Goal: Information Seeking & Learning: Understand process/instructions

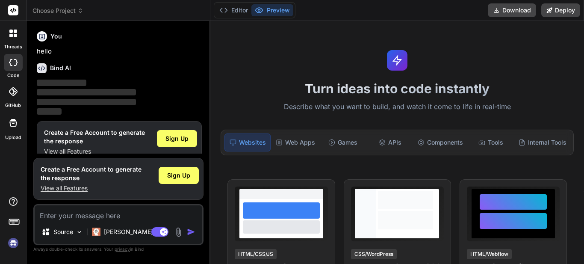
scroll to position [3, 0]
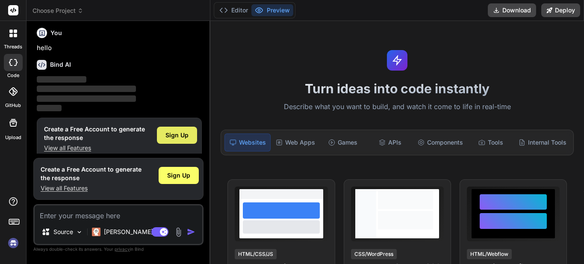
click at [182, 131] on span "Sign Up" at bounding box center [176, 135] width 23 height 9
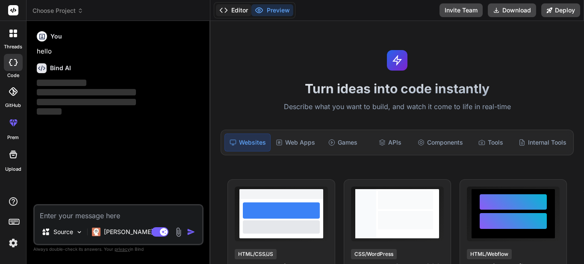
click at [233, 9] on button "Editor" at bounding box center [233, 10] width 35 height 12
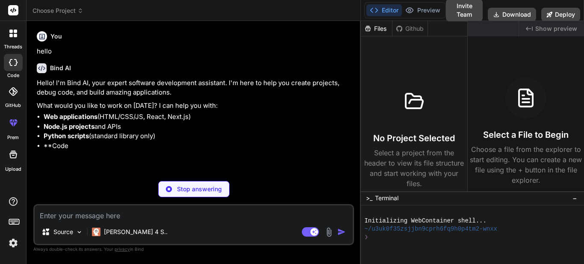
drag, startPoint x: 210, startPoint y: 61, endPoint x: 581, endPoint y: 70, distance: 371.0
click at [581, 70] on div "Choose Project Created with Pixso. Bind AI Web Search Created with Pixso. Code …" at bounding box center [304, 132] width 557 height 264
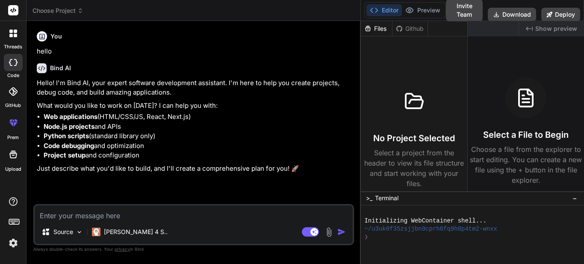
drag, startPoint x: 360, startPoint y: 80, endPoint x: 390, endPoint y: 80, distance: 30.3
click at [390, 80] on div "Choose Project Created with Pixso. Bind AI Web Search Created with Pixso. Code …" at bounding box center [304, 132] width 557 height 264
type textarea "x"
click at [15, 11] on icon at bounding box center [13, 10] width 6 height 5
click at [115, 217] on textarea at bounding box center [194, 212] width 318 height 15
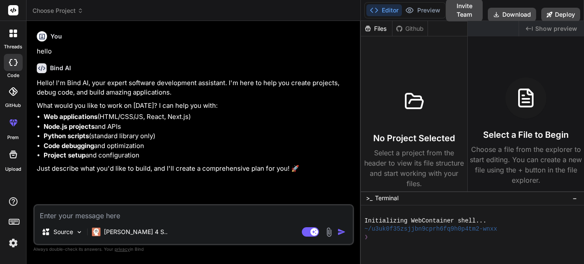
type textarea "h"
type textarea "x"
type textarea "hi"
type textarea "x"
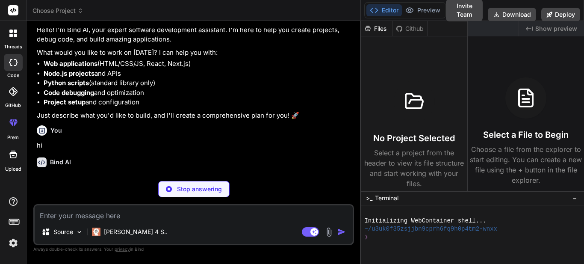
scroll to position [53, 0]
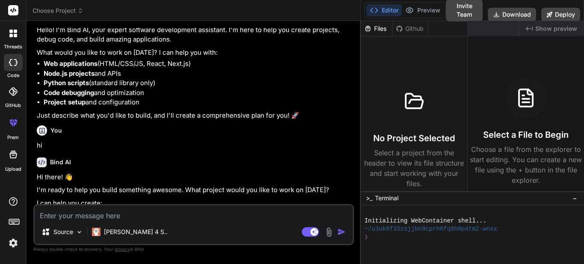
click at [372, 196] on icon at bounding box center [370, 200] width 8 height 8
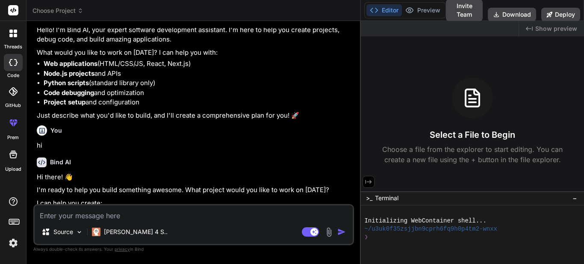
click at [370, 184] on icon at bounding box center [368, 182] width 8 height 8
type textarea "x"
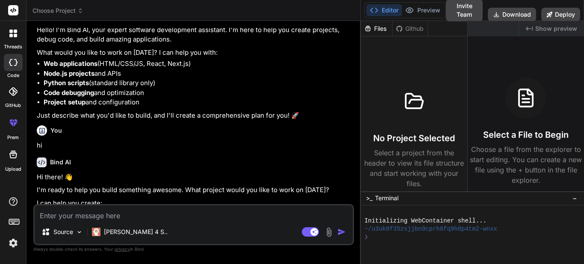
click at [370, 196] on icon at bounding box center [370, 200] width 8 height 8
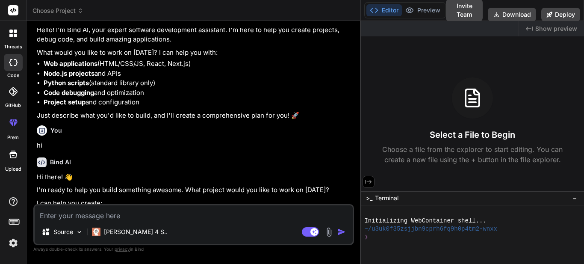
click at [549, 27] on span "Show preview" at bounding box center [556, 28] width 42 height 9
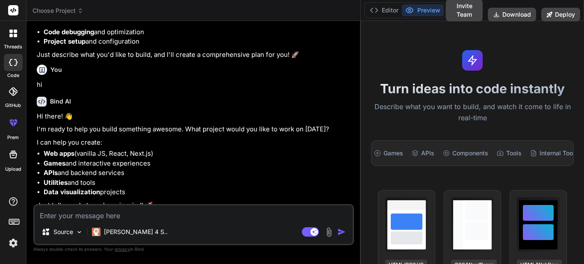
scroll to position [114, 0]
click at [370, 12] on icon at bounding box center [374, 10] width 9 height 9
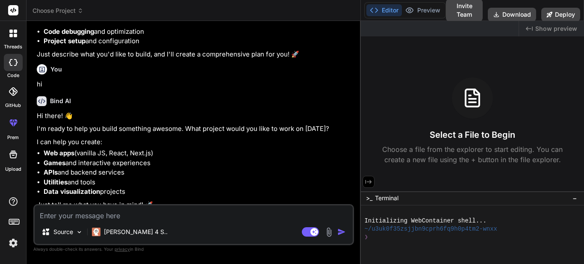
drag, startPoint x: 360, startPoint y: 86, endPoint x: 423, endPoint y: 87, distance: 63.2
click at [423, 87] on div "Choose Project Created with Pixso. Bind AI Web Search Created with Pixso. Code …" at bounding box center [304, 132] width 557 height 264
click at [111, 213] on textarea at bounding box center [194, 212] width 318 height 15
type textarea "y"
type textarea "x"
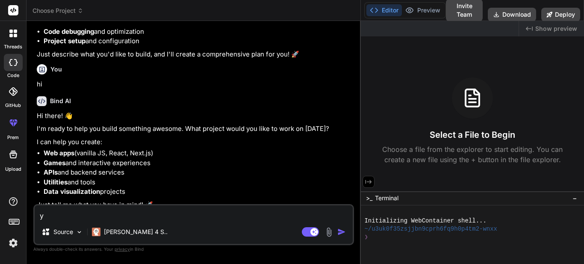
type textarea "yo"
type textarea "x"
type textarea "you"
type textarea "x"
type textarea "you"
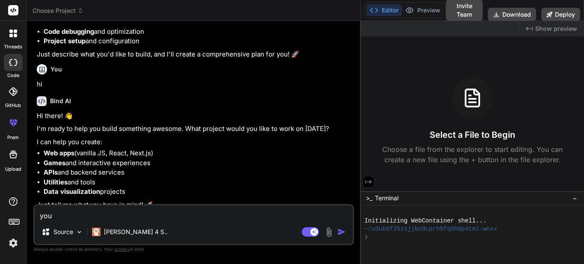
type textarea "x"
type textarea "you k"
type textarea "x"
type textarea "you kn"
type textarea "x"
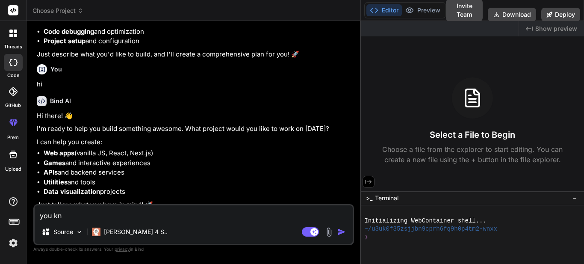
type textarea "you kno"
type textarea "x"
type textarea "you know"
type textarea "x"
type textarea "you know"
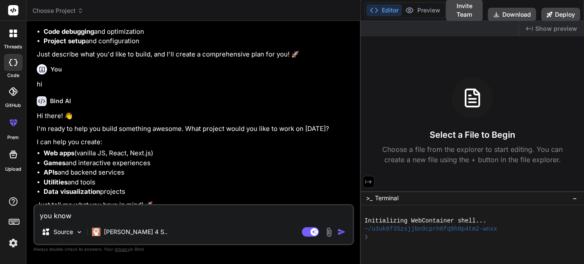
type textarea "x"
type textarea "you know d"
type textarea "x"
type textarea "you know do"
type textarea "x"
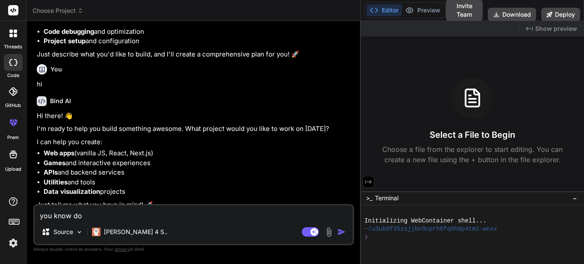
type textarea "you know dot"
type textarea "x"
type textarea "you know dotn"
type textarea "x"
type textarea "you know dotne"
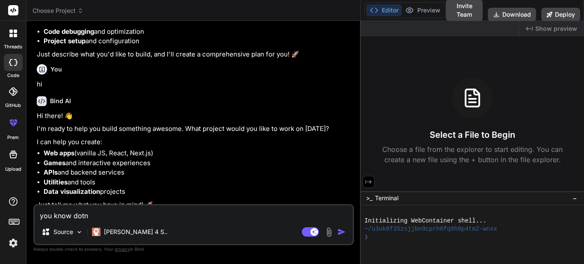
type textarea "x"
type textarea "you know dotnet"
type textarea "x"
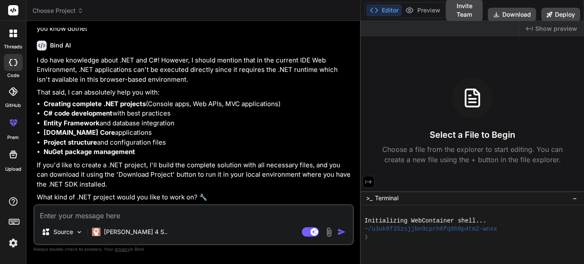
scroll to position [310, 0]
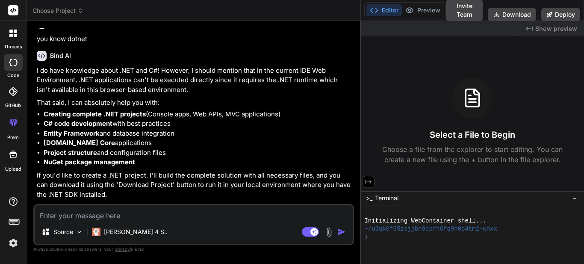
type textarea "x"
click at [126, 211] on textarea at bounding box center [194, 212] width 318 height 15
paste textarea "$("#btnBillSetupCreate").on("click", function (e) { e.preventDefault(); // Prev…"
type textarea "$("#btnBillSetupCreate").on("click", function (e) { e.preventDefault(); // Prev…"
type textarea "x"
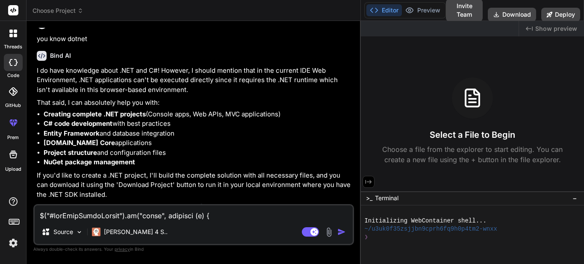
scroll to position [338, 0]
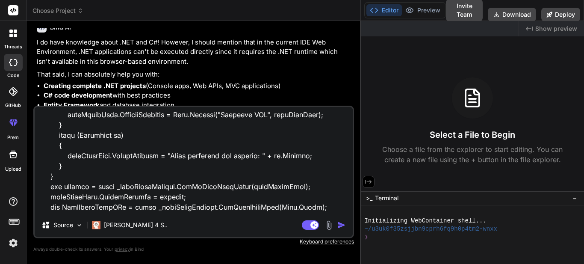
type textarea "$("#btnBillSetupCreate").on("click", function (e) { e.preventDefault(); // Prev…"
click at [342, 225] on img "button" at bounding box center [341, 224] width 9 height 9
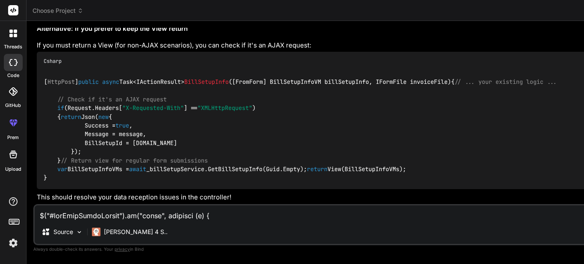
scroll to position [1971, 0]
type textarea "x"
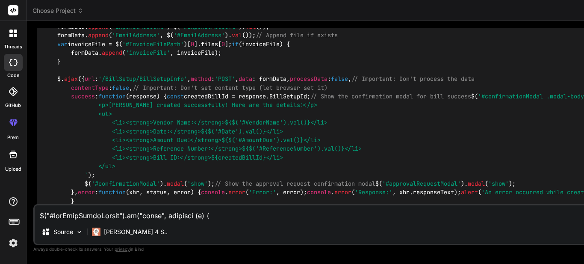
scroll to position [789, 0]
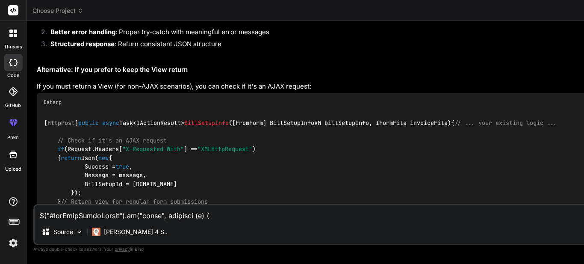
scroll to position [1416, 0]
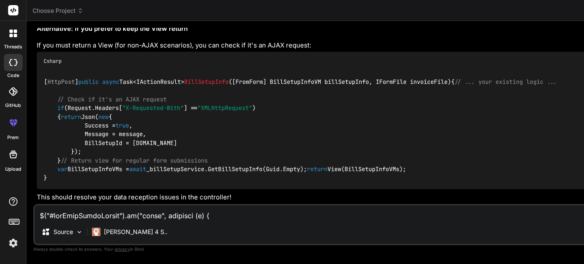
scroll to position [2100, 0]
click at [195, 211] on textarea at bounding box center [454, 212] width 838 height 15
click at [176, 213] on textarea at bounding box center [454, 212] width 838 height 15
paste textarea "[HttpPost] public async Task<IActionResult> BillSetupInfo([FromForm] BillSetupI…"
type textarea "[HttpPost] public async Task<IActionResult> BillSetupInfo([FromForm] BillSetupI…"
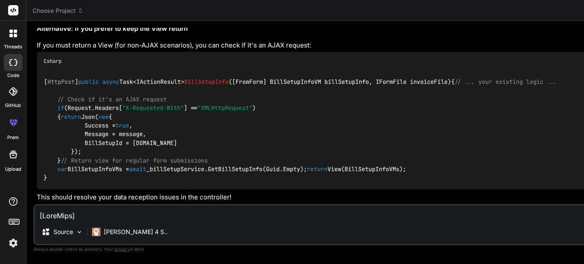
scroll to position [408, 0]
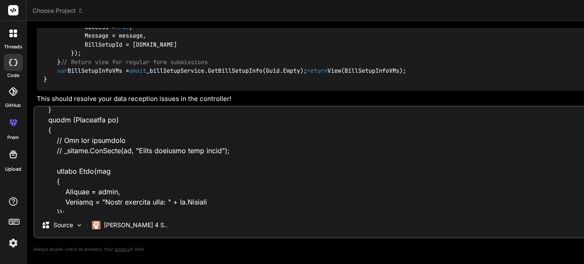
type textarea "x"
type textarea "[HttpPost] public async Task<IActionResult> BillSetupInfo([FromForm] BillSetupI…"
type textarea "x"
type textarea "[HttpPost] public async Task<IActionResult> BillSetupInfo([FromForm] BillSetupI…"
type textarea "x"
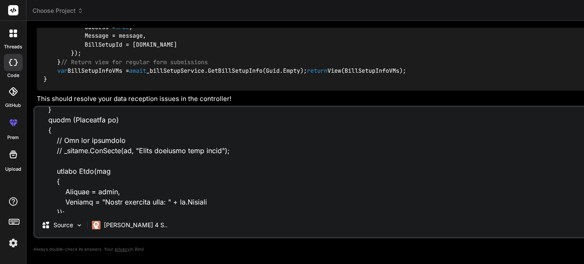
scroll to position [427, 0]
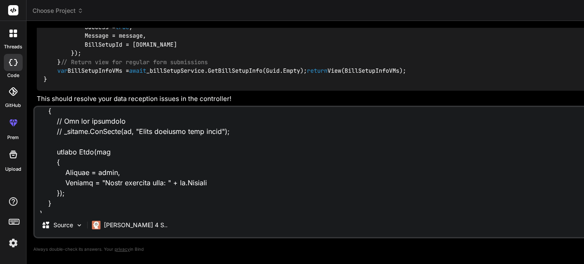
type textarea "[HttpPost] public async Task<IActionResult> BillSetupInfo([FromForm] BillSetupI…"
type textarea "x"
type textarea "[HttpPost] public async Task<IActionResult> BillSetupInfo([FromForm] BillSetupI…"
type textarea "x"
type textarea "[HttpPost] public async Task<IActionResult> BillSetupInfo([FromForm] BillSetupI…"
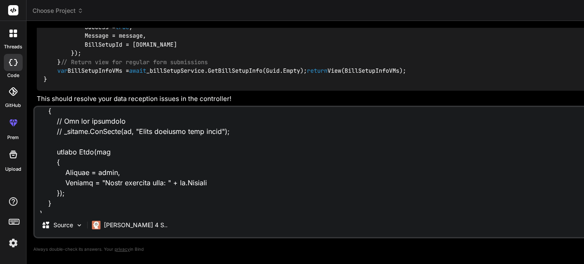
type textarea "x"
type textarea "[HttpPost] public async Task<IActionResult> BillSetupInfo([FromForm] BillSetupI…"
type textarea "x"
type textarea "[HttpPost] public async Task<IActionResult> BillSetupInfo([FromForm] BillSetupI…"
type textarea "x"
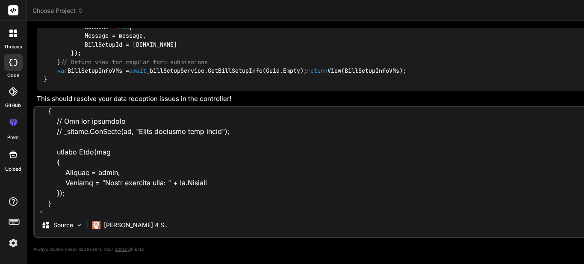
type textarea "[HttpPost] public async Task<IActionResult> BillSetupInfo([FromForm] BillSetupI…"
type textarea "x"
type textarea "[HttpPost] public async Task<IActionResult> BillSetupInfo([FromForm] BillSetupI…"
type textarea "x"
type textarea "[HttpPost] public async Task<IActionResult> BillSetupInfo([FromForm] BillSetupI…"
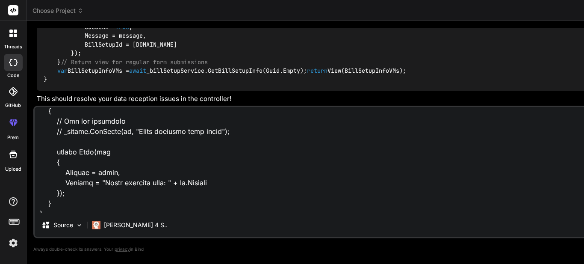
type textarea "x"
type textarea "[HttpPost] public async Task<IActionResult> BillSetupInfo([FromForm] BillSetupI…"
type textarea "x"
type textarea "[HttpPost] public async Task<IActionResult> BillSetupInfo([FromForm] BillSetupI…"
type textarea "x"
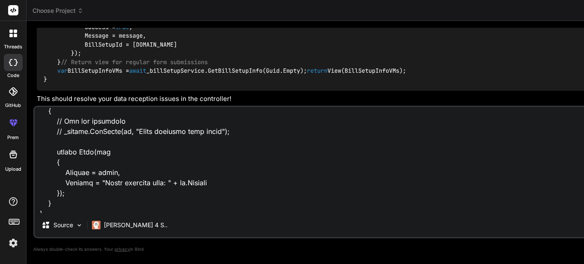
type textarea "[HttpPost] public async Task<IActionResult> BillSetupInfo([FromForm] BillSetupI…"
type textarea "x"
type textarea "[HttpPost] public async Task<IActionResult> BillSetupInfo([FromForm] BillSetupI…"
type textarea "x"
type textarea "[HttpPost] public async Task<IActionResult> BillSetupInfo([FromForm] BillSetupI…"
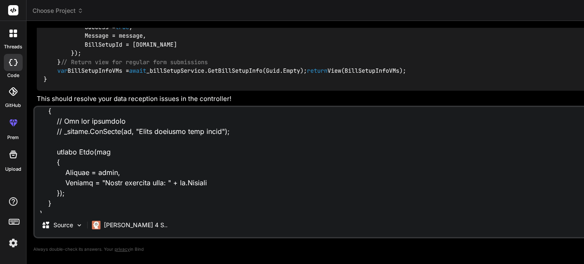
type textarea "x"
type textarea "[HttpPost] public async Task<IActionResult> BillSetupInfo([FromForm] BillSetupI…"
type textarea "x"
type textarea "[HttpPost] public async Task<IActionResult> BillSetupInfo([FromForm] BillSetupI…"
type textarea "x"
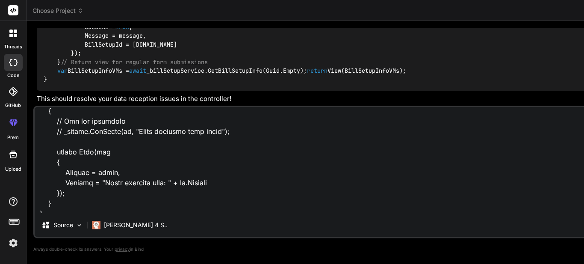
type textarea "[HttpPost] public async Task<IActionResult> BillSetupInfo([FromForm] BillSetupI…"
type textarea "x"
type textarea "[HttpPost] public async Task<IActionResult> BillSetupInfo([FromForm] BillSetupI…"
type textarea "x"
type textarea "[HttpPost] public async Task<IActionResult> BillSetupInfo([FromForm] BillSetupI…"
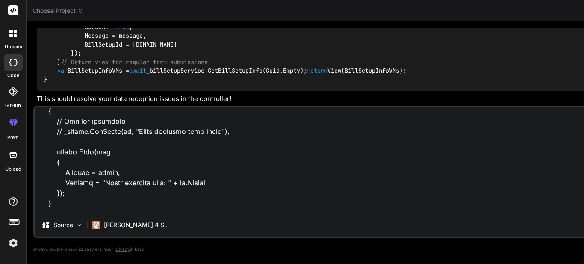
type textarea "x"
type textarea "[HttpPost] public async Task<IActionResult> BillSetupInfo([FromForm] BillSetupI…"
type textarea "x"
type textarea "[HttpPost] public async Task<IActionResult> BillSetupInfo([FromForm] BillSetupI…"
type textarea "x"
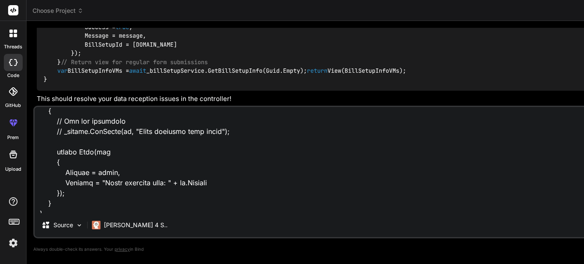
type textarea "[HttpPost] public async Task<IActionResult> BillSetupInfo([FromForm] BillSetupI…"
type textarea "x"
type textarea "[HttpPost] public async Task<IActionResult> BillSetupInfo([FromForm] BillSetupI…"
type textarea "x"
type textarea "[HttpPost] public async Task<IActionResult> BillSetupInfo([FromForm] BillSetupI…"
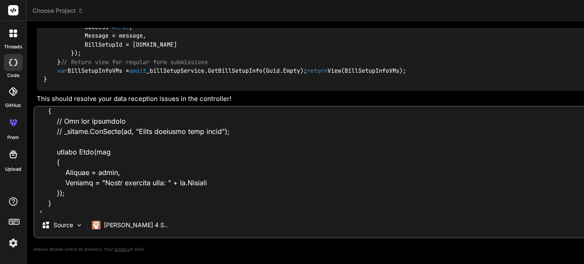
type textarea "x"
type textarea "[HttpPost] public async Task<IActionResult> BillSetupInfo([FromForm] BillSetupI…"
type textarea "x"
type textarea "[HttpPost] public async Task<IActionResult> BillSetupInfo([FromForm] BillSetupI…"
type textarea "x"
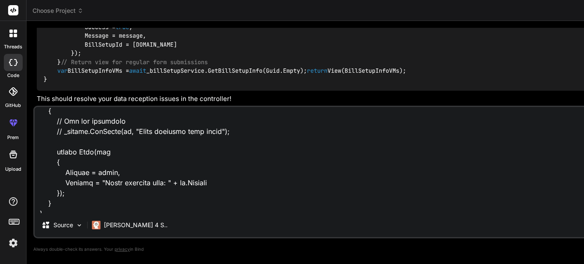
type textarea "[HttpPost] public async Task<IActionResult> BillSetupInfo([FromForm] BillSetupI…"
type textarea "x"
type textarea "[HttpPost] public async Task<IActionResult> BillSetupInfo([FromForm] BillSetupI…"
type textarea "x"
type textarea "[HttpPost] public async Task<IActionResult> BillSetupInfo([FromForm] BillSetupI…"
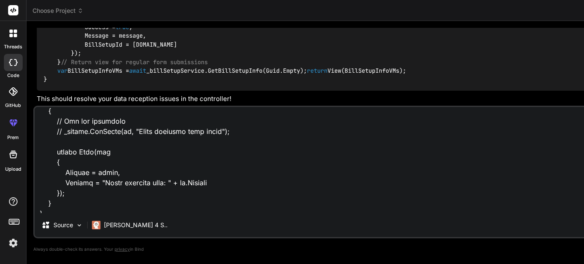
type textarea "x"
type textarea "[HttpPost] public async Task<IActionResult> BillSetupInfo([FromForm] BillSetupI…"
type textarea "x"
type textarea "[HttpPost] public async Task<IActionResult> BillSetupInfo([FromForm] BillSetupI…"
type textarea "x"
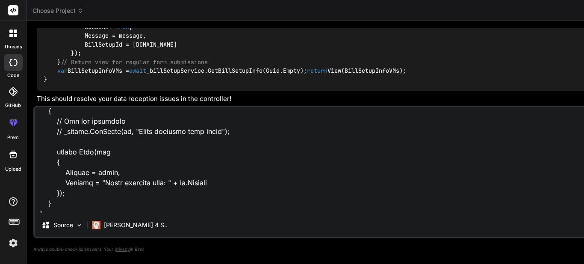
type textarea "[HttpPost] public async Task<IActionResult> BillSetupInfo([FromForm] BillSetupI…"
type textarea "x"
type textarea "[HttpPost] public async Task<IActionResult> BillSetupInfo([FromForm] BillSetupI…"
type textarea "x"
type textarea "[HttpPost] public async Task<IActionResult> BillSetupInfo([FromForm] BillSetupI…"
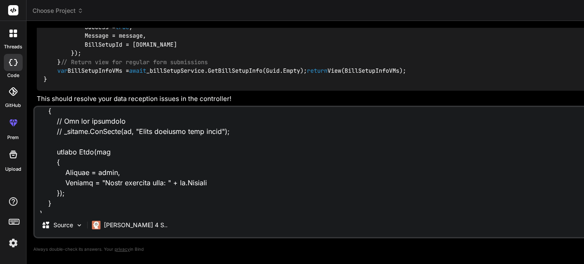
type textarea "x"
type textarea "[HttpPost] public async Task<IActionResult> BillSetupInfo([FromForm] BillSetupI…"
type textarea "x"
type textarea "[HttpPost] public async Task<IActionResult> BillSetupInfo([FromForm] BillSetupI…"
type textarea "x"
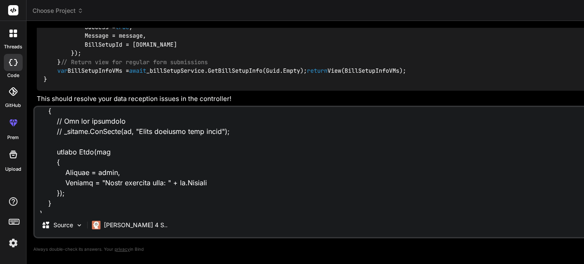
type textarea "[HttpPost] public async Task<IActionResult> BillSetupInfo([FromForm] BillSetupI…"
type textarea "x"
type textarea "[HttpPost] public async Task<IActionResult> BillSetupInfo([FromForm] BillSetupI…"
type textarea "x"
type textarea "[HttpPost] public async Task<IActionResult> BillSetupInfo([FromForm] BillSetupI…"
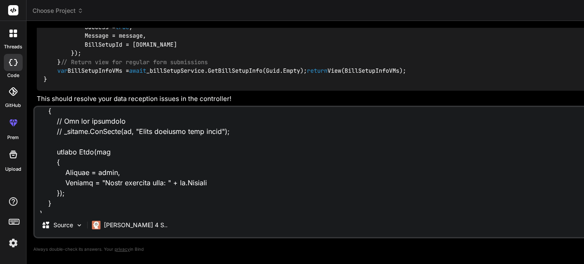
type textarea "x"
type textarea "[HttpPost] public async Task<IActionResult> BillSetupInfo([FromForm] BillSetupI…"
type textarea "x"
type textarea "[HttpPost] public async Task<IActionResult> BillSetupInfo([FromForm] BillSetupI…"
type textarea "x"
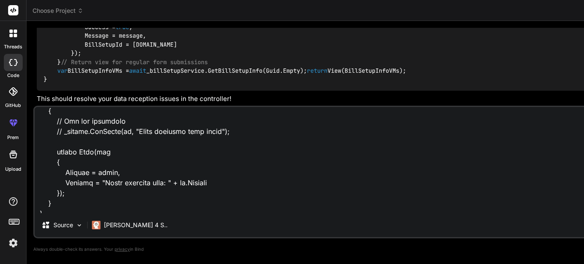
type textarea "[HttpPost] public async Task<IActionResult> BillSetupInfo([FromForm] BillSetupI…"
type textarea "x"
type textarea "[HttpPost] public async Task<IActionResult> BillSetupInfo([FromForm] BillSetupI…"
type textarea "x"
type textarea "[HttpPost] public async Task<IActionResult> BillSetupInfo([FromForm] BillSetupI…"
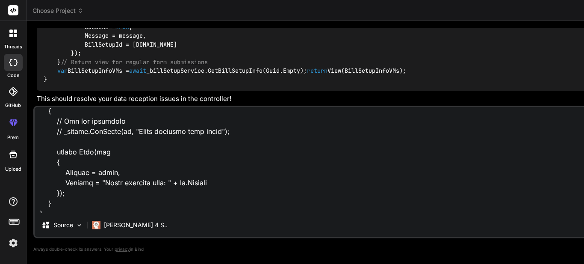
type textarea "x"
type textarea "[HttpPost] public async Task<IActionResult> BillSetupInfo([FromForm] BillSetupI…"
type textarea "x"
type textarea "[HttpPost] public async Task<IActionResult> BillSetupInfo([FromForm] BillSetupI…"
type textarea "x"
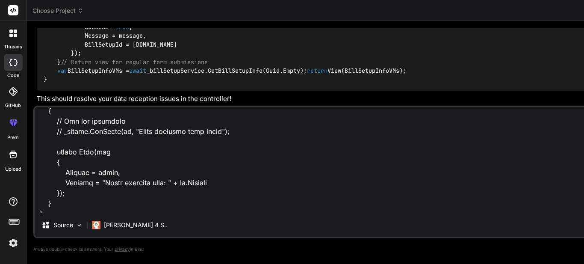
type textarea "[HttpPost] public async Task<IActionResult> BillSetupInfo([FromForm] BillSetupI…"
type textarea "x"
type textarea "[HttpPost] public async Task<IActionResult> BillSetupInfo([FromForm] BillSetupI…"
type textarea "x"
type textarea "[HttpPost] public async Task<IActionResult> BillSetupInfo([FromForm] BillSetupI…"
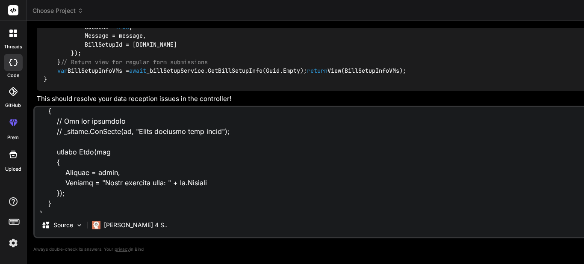
type textarea "x"
type textarea "[HttpPost] public async Task<IActionResult> BillSetupInfo([FromForm] BillSetupI…"
type textarea "x"
type textarea "[HttpPost] public async Task<IActionResult> BillSetupInfo([FromForm] BillSetupI…"
type textarea "x"
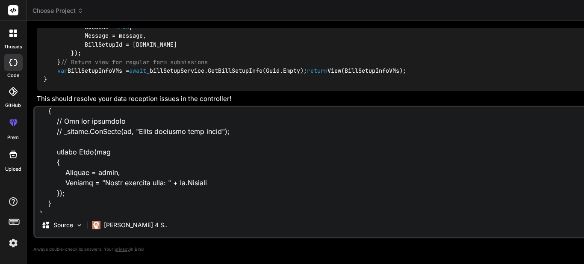
type textarea "[HttpPost] public async Task<IActionResult> BillSetupInfo([FromForm] BillSetupI…"
type textarea "x"
type textarea "[HttpPost] public async Task<IActionResult> BillSetupInfo([FromForm] BillSetupI…"
type textarea "x"
type textarea "[HttpPost] public async Task<IActionResult> BillSetupInfo([FromForm] BillSetupI…"
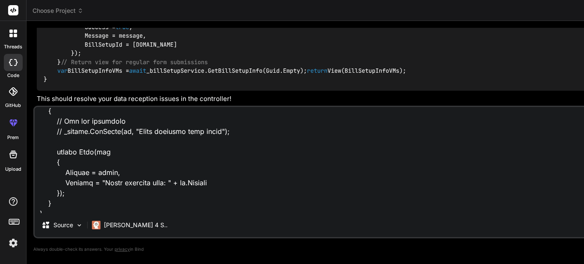
type textarea "x"
type textarea "[HttpPost] public async Task<IActionResult> BillSetupInfo([FromForm] BillSetupI…"
type textarea "x"
type textarea "[HttpPost] public async Task<IActionResult> BillSetupInfo([FromForm] BillSetupI…"
type textarea "x"
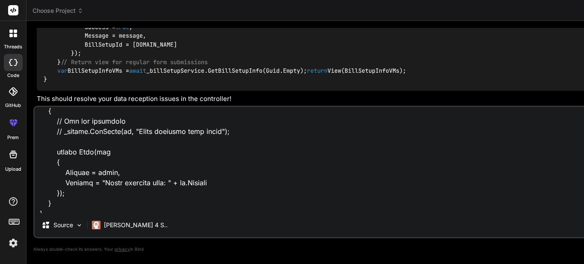
type textarea "[HttpPost] public async Task<IActionResult> BillSetupInfo([FromForm] BillSetupI…"
type textarea "x"
type textarea "[HttpPost] public async Task<IActionResult> BillSetupInfo([FromForm] BillSetupI…"
type textarea "x"
type textarea "[HttpPost] public async Task<IActionResult> BillSetupInfo([FromForm] BillSetupI…"
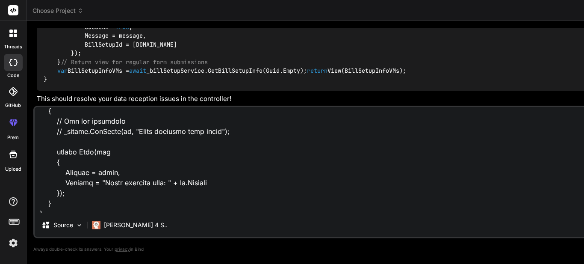
type textarea "x"
type textarea "[HttpPost] public async Task<IActionResult> BillSetupInfo([FromForm] BillSetupI…"
type textarea "x"
type textarea "[HttpPost] public async Task<IActionResult> BillSetupInfo([FromForm] BillSetupI…"
type textarea "x"
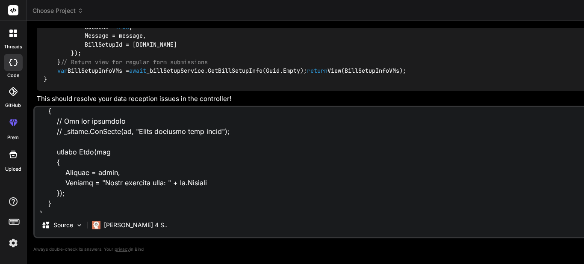
type textarea "[HttpPost] public async Task<IActionResult> BillSetupInfo([FromForm] BillSetupI…"
type textarea "x"
type textarea "[HttpPost] public async Task<IActionResult> BillSetupInfo([FromForm] BillSetupI…"
type textarea "x"
type textarea "[HttpPost] public async Task<IActionResult> BillSetupInfo([FromForm] BillSetupI…"
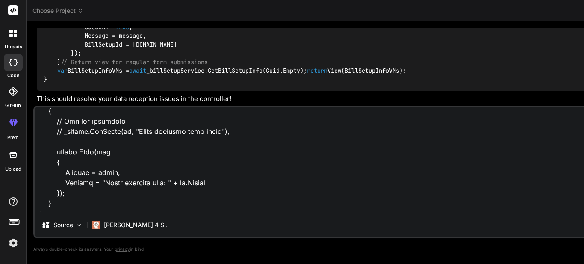
type textarea "x"
type textarea "[HttpPost] public async Task<IActionResult> BillSetupInfo([FromForm] BillSetupI…"
type textarea "x"
type textarea "[HttpPost] public async Task<IActionResult> BillSetupInfo([FromForm] BillSetupI…"
type textarea "x"
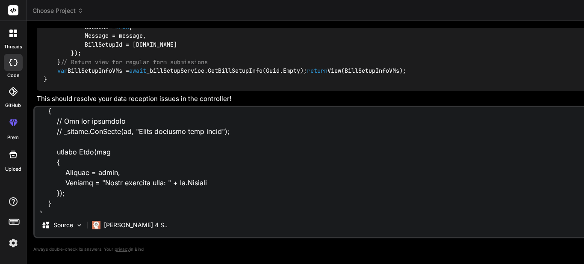
type textarea "[HttpPost] public async Task<IActionResult> BillSetupInfo([FromForm] BillSetupI…"
type textarea "x"
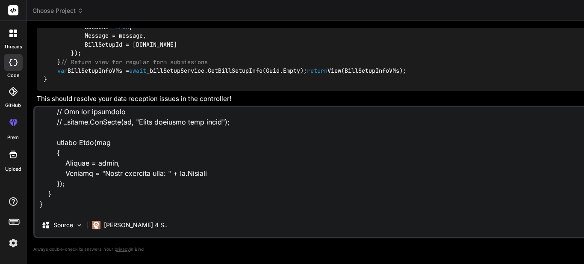
type textarea "[HttpPost] public async Task<IActionResult> BillSetupInfo([FromForm] BillSetupI…"
type textarea "x"
type textarea "[HttpPost] public async Task<IActionResult> BillSetupInfo([FromForm] BillSetupI…"
type textarea "x"
type textarea "[HttpPost] public async Task<IActionResult> BillSetupInfo([FromForm] BillSetupI…"
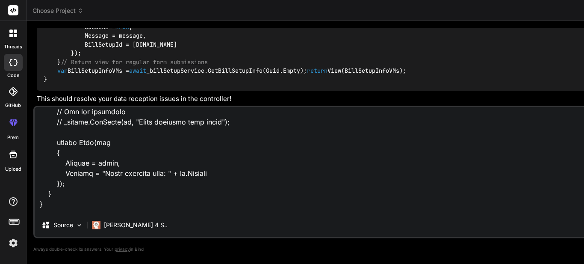
type textarea "x"
type textarea "[HttpPost] public async Task<IActionResult> BillSetupInfo([FromForm] BillSetupI…"
type textarea "x"
type textarea "[HttpPost] public async Task<IActionResult> BillSetupInfo([FromForm] BillSetupI…"
type textarea "x"
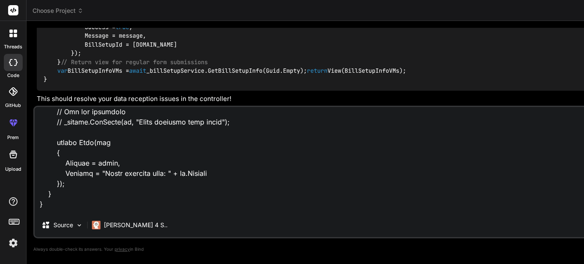
type textarea "[HttpPost] public async Task<IActionResult> BillSetupInfo([FromForm] BillSetupI…"
type textarea "x"
type textarea "[HttpPost] public async Task<IActionResult> BillSetupInfo([FromForm] BillSetupI…"
type textarea "x"
type textarea "[HttpPost] public async Task<IActionResult> BillSetupInfo([FromForm] BillSetupI…"
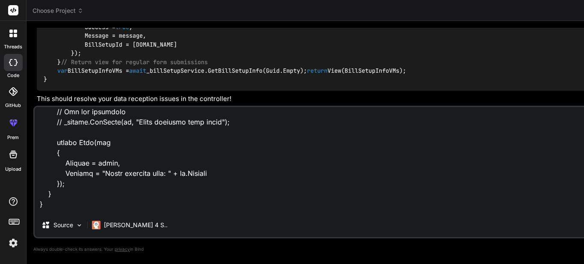
type textarea "x"
type textarea "[HttpPost] public async Task<IActionResult> BillSetupInfo([FromForm] BillSetupI…"
click at [159, 213] on textarea at bounding box center [454, 160] width 838 height 106
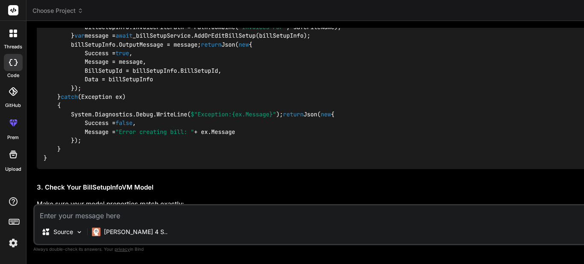
scroll to position [2238, 0]
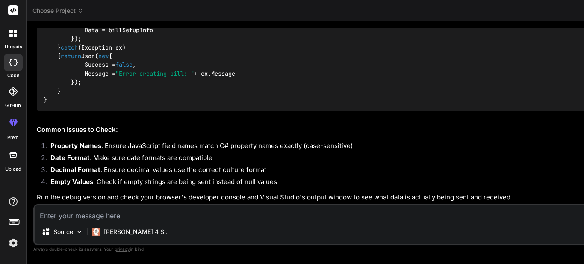
scroll to position [2865, 0]
click at [132, 211] on textarea at bounding box center [572, 212] width 1075 height 15
paste textarea "public class BillSetupInfoVM { [NotMapped] public string OutputMessage { get; s…"
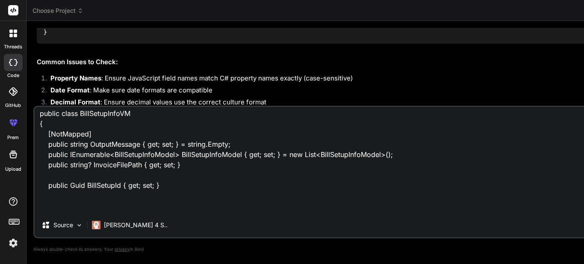
scroll to position [23, 0]
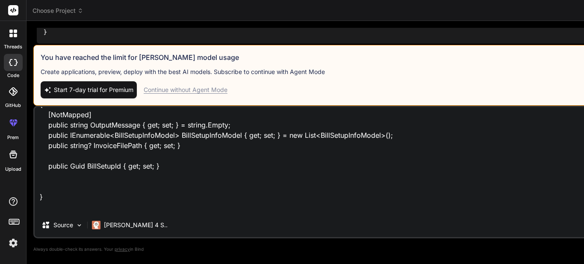
click at [199, 92] on div "Continue without Agent Mode" at bounding box center [186, 89] width 84 height 9
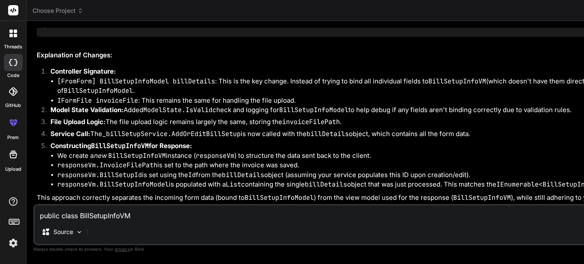
scroll to position [4775, 0]
copy span "BillSetupInfoModel"
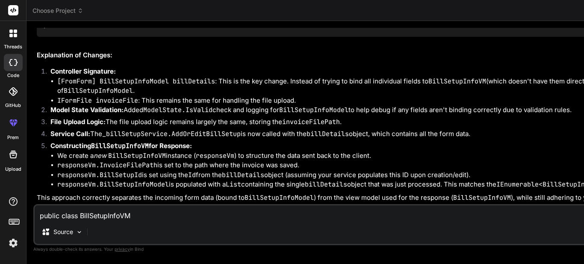
click at [312, 215] on textarea "public class BillSetupInfoVM { [NotMapped] public string OutputMessage { get; s…" at bounding box center [572, 212] width 1075 height 15
paste textarea "BillSetupInfoVM"
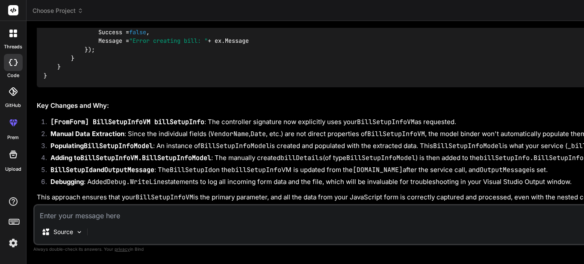
scroll to position [7258, 0]
drag, startPoint x: 54, startPoint y: 77, endPoint x: 68, endPoint y: 38, distance: 41.0
copy code "[ HttpPost ] public async Task<IActionResult> BillSetupInfo ( [FromForm] BillSe…"
click at [161, 215] on textarea at bounding box center [572, 212] width 1075 height 15
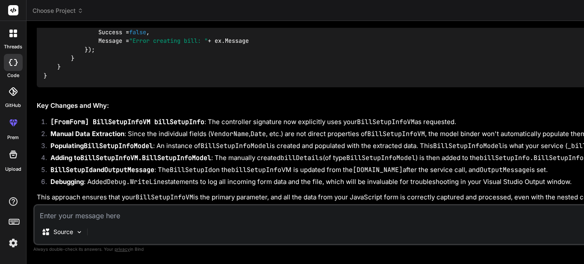
paste textarea "[HttpPost] public async Task<IActionResult> BillSetupInfo([FromForm] BillSetupI…"
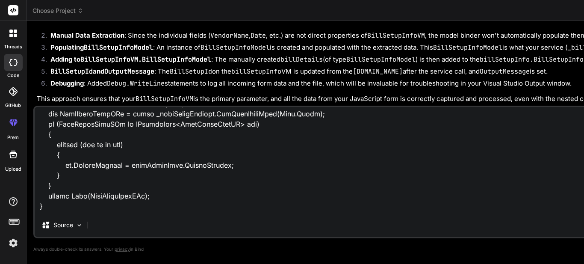
scroll to position [379, 0]
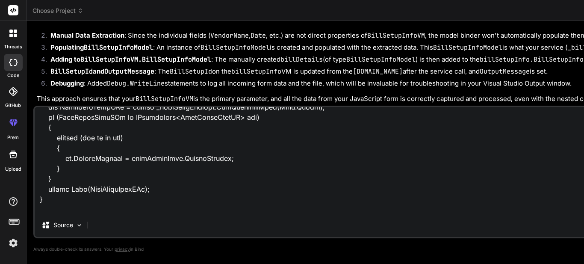
paste textarea "$("#btnBillSetupCreate").on("click", function (e) { e.preventDefault(); var for…"
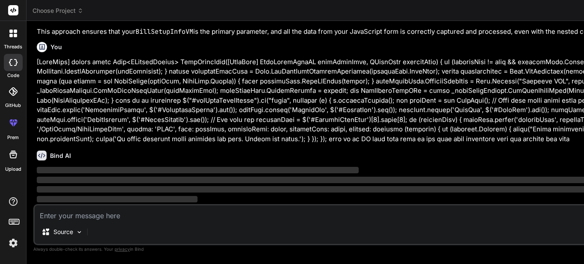
scroll to position [7518, 0]
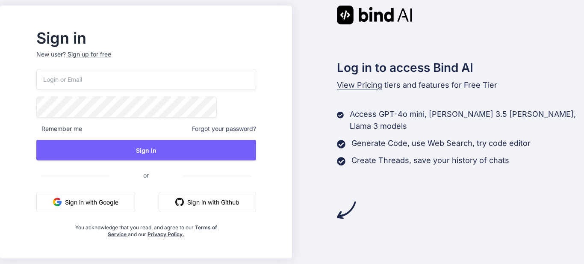
click at [131, 198] on button "Sign in with Google" at bounding box center [85, 201] width 99 height 21
click at [160, 89] on input "email" at bounding box center [146, 79] width 220 height 21
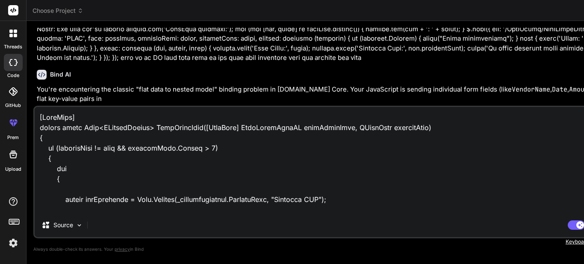
scroll to position [8150, 0]
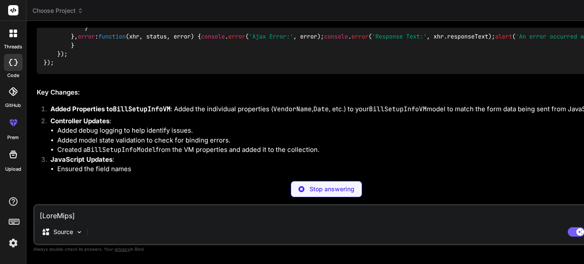
scroll to position [8991, 0]
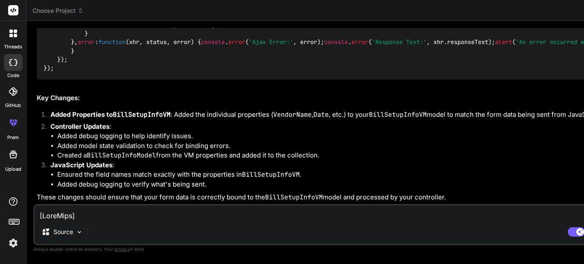
type textarea "x"
drag, startPoint x: 53, startPoint y: 117, endPoint x: 188, endPoint y: 182, distance: 150.4
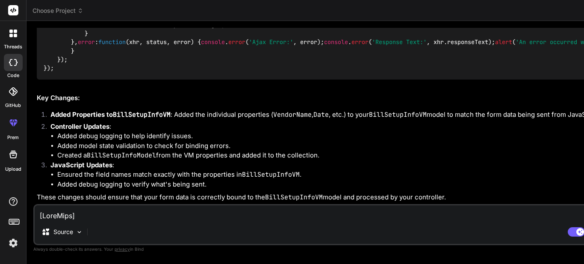
copy code "public string VendorName { get ; set ; } public DateTime? Date { get ; set ; } …"
click at [125, 215] on textarea at bounding box center [327, 212] width 584 height 15
paste textarea "public async Task<string> AddOrEditBillSetup(BillSetupInfoVM billSetupInfoVM) {…"
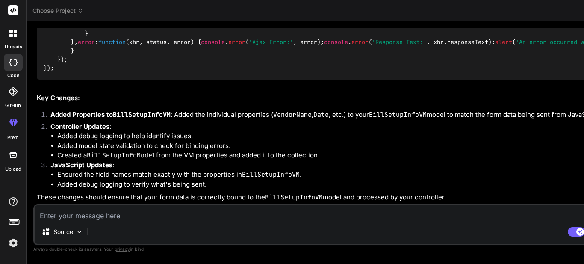
type textarea "public async Task<string> AddOrEditBillSetup(BillSetupInfoVM billSetupInfoVM) {…"
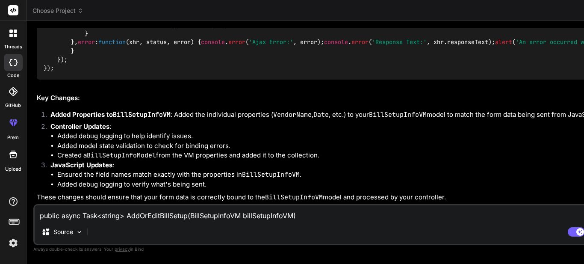
scroll to position [119, 0]
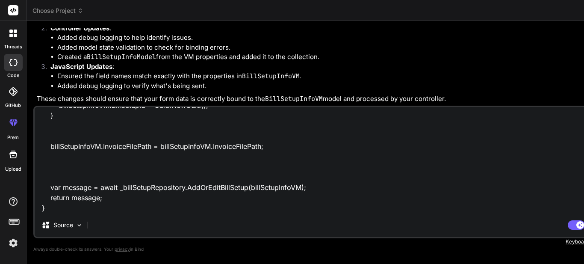
type textarea "x"
type textarea "public async Task<string> AddOrEditBillSetup(BillSetupInfoVM billSetupInfoVM) {…"
type textarea "x"
type textarea "public async Task<string> AddOrEditBillSetup(BillSetupInfoVM billSetupInfoVM) {…"
type textarea "x"
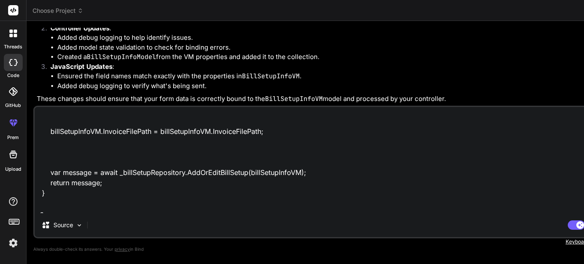
scroll to position [138, 0]
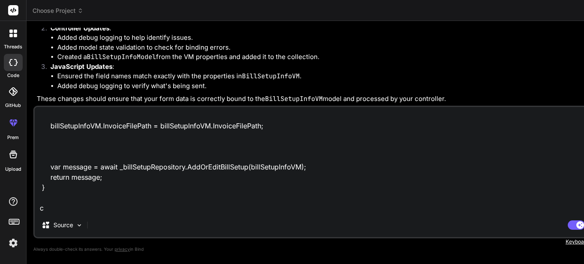
type textarea "public async Task<string> AddOrEditBillSetup(BillSetupInfoVM billSetupInfoVM) {…"
type textarea "x"
type textarea "public async Task<string> AddOrEditBillSetup(BillSetupInfoVM billSetupInfoVM) {…"
type textarea "x"
type textarea "public async Task<string> AddOrEditBillSetup(BillSetupInfoVM billSetupInfoVM) {…"
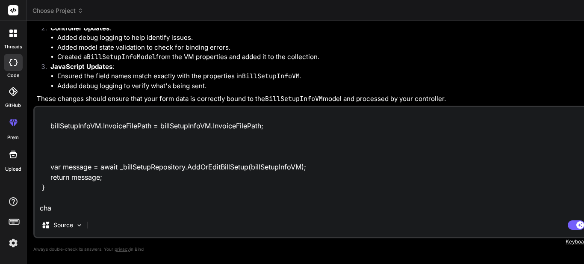
type textarea "x"
type textarea "public async Task<string> AddOrEditBillSetup(BillSetupInfoVM billSetupInfoVM) {…"
type textarea "x"
type textarea "public async Task<string> AddOrEditBillSetup(BillSetupInfoVM billSetupInfoVM) {…"
type textarea "x"
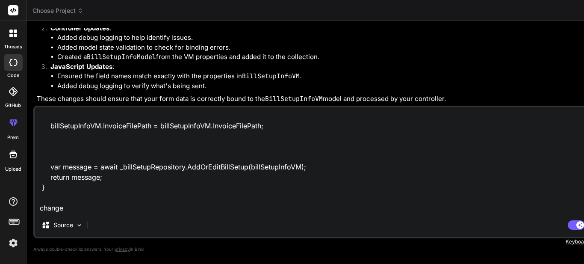
type textarea "public async Task<string> AddOrEditBillSetup(BillSetupInfoVM billSetupInfoVM) {…"
type textarea "x"
type textarea "public async Task<string> AddOrEditBillSetup(BillSetupInfoVM billSetupInfoVM) {…"
type textarea "x"
type textarea "public async Task<string> AddOrEditBillSetup(BillSetupInfoVM billSetupInfoVM) {…"
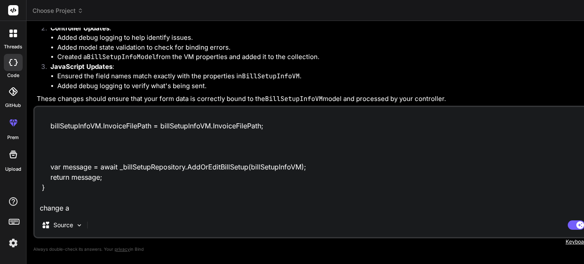
type textarea "x"
type textarea "public async Task<string> AddOrEditBillSetup(BillSetupInfoVM billSetupInfoVM) {…"
type textarea "x"
type textarea "public async Task<string> AddOrEditBillSetup(BillSetupInfoVM billSetupInfoVM) {…"
type textarea "x"
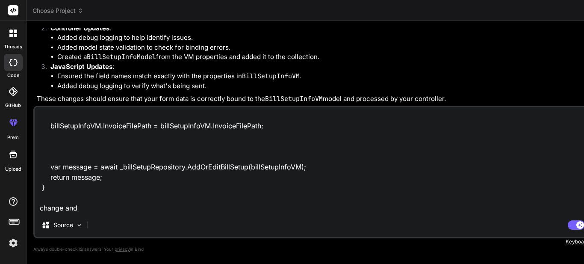
type textarea "public async Task<string> AddOrEditBillSetup(BillSetupInfoVM billSetupInfoVM) {…"
type textarea "x"
type textarea "public async Task<string> AddOrEditBillSetup(BillSetupInfoVM billSetupInfoVM) {…"
type textarea "x"
type textarea "public async Task<string> AddOrEditBillSetup(BillSetupInfoVM billSetupInfoVM) {…"
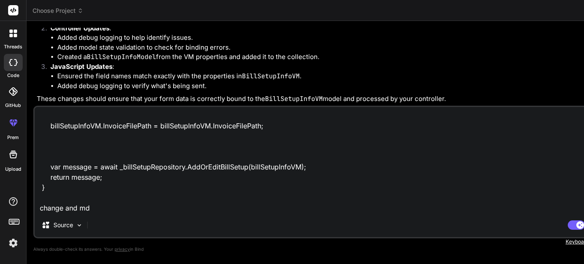
type textarea "x"
type textarea "public async Task<string> AddOrEditBillSetup(BillSetupInfoVM billSetupInfoVM) {…"
type textarea "x"
type textarea "public async Task<string> AddOrEditBillSetup(BillSetupInfoVM billSetupInfoVM) {…"
type textarea "x"
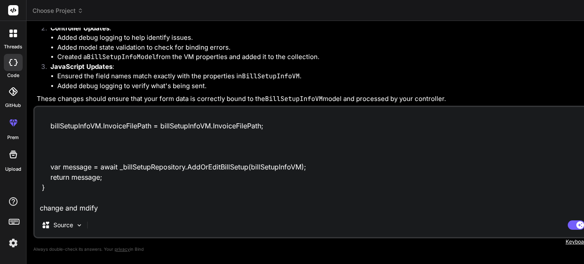
type textarea "public async Task<string> AddOrEditBillSetup(BillSetupInfoVM billSetupInfoVM) {…"
type textarea "x"
type textarea "public async Task<string> AddOrEditBillSetup(BillSetupInfoVM billSetupInfoVM) {…"
type textarea "x"
type textarea "public async Task<string> AddOrEditBillSetup(BillSetupInfoVM billSetupInfoVM) {…"
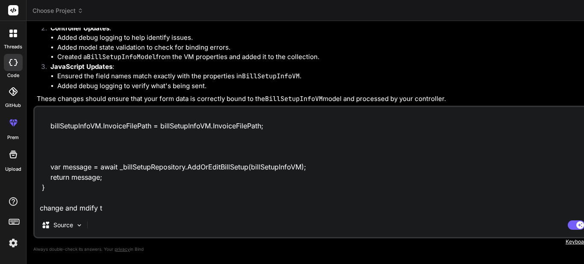
type textarea "x"
type textarea "public async Task<string> AddOrEditBillSetup(BillSetupInfoVM billSetupInfoVM) {…"
type textarea "x"
type textarea "public async Task<string> AddOrEditBillSetup(BillSetupInfoVM billSetupInfoVM) {…"
type textarea "x"
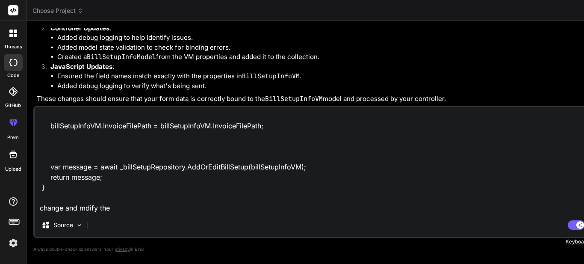
type textarea "public async Task<string> AddOrEditBillSetup(BillSetupInfoVM billSetupInfoVM) {…"
type textarea "x"
type textarea "public async Task<string> AddOrEditBillSetup(BillSetupInfoVM billSetupInfoVM) {…"
type textarea "x"
type textarea "public async Task<string> AddOrEditBillSetup(BillSetupInfoVM billSetupInfoVM) {…"
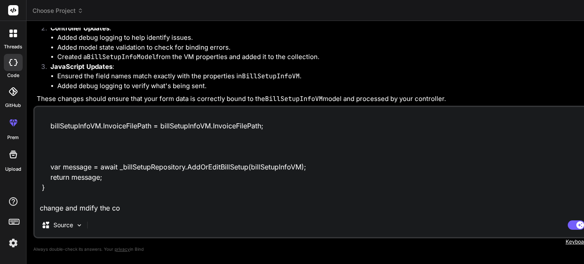
type textarea "x"
type textarea "public async Task<string> AddOrEditBillSetup(BillSetupInfoVM billSetupInfoVM) {…"
type textarea "x"
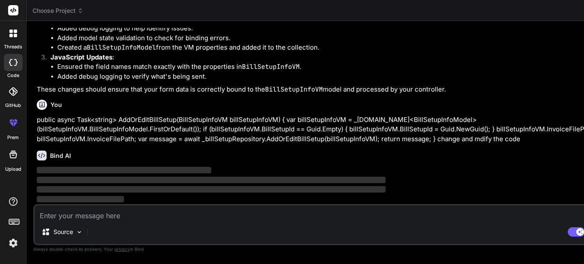
scroll to position [10380, 0]
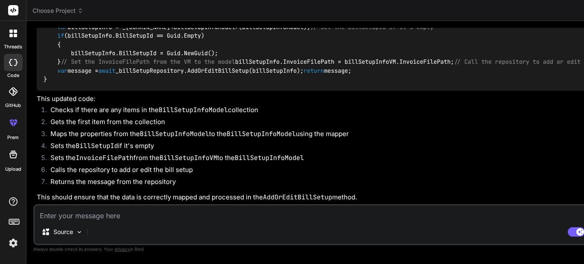
type textarea "x"
click at [133, 209] on textarea at bounding box center [327, 212] width 584 height 15
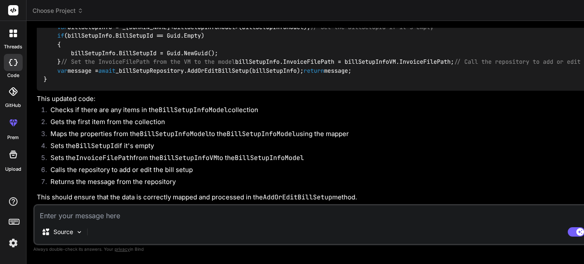
paste textarea "[HttpPost] public async Task<IActionResult> BillSetupInfo([FromForm] BillSetupI…"
type textarea "[HttpPost] public async Task<IActionResult> BillSetupInfo([FromForm] BillSetupI…"
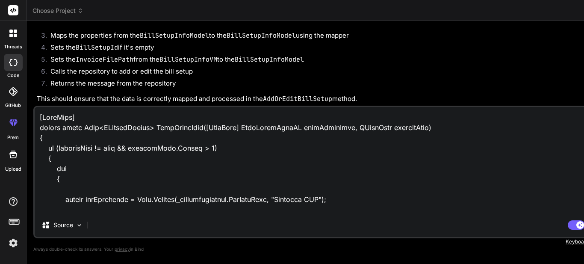
scroll to position [408, 0]
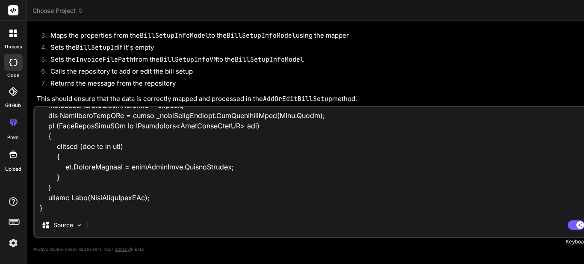
type textarea "x"
type textarea "[HttpPost] public async Task<IActionResult> BillSetupInfo([FromForm] BillSetupI…"
type textarea "x"
type textarea "[HttpPost] public async Task<IActionResult> BillSetupInfo([FromForm] BillSetupI…"
type textarea "x"
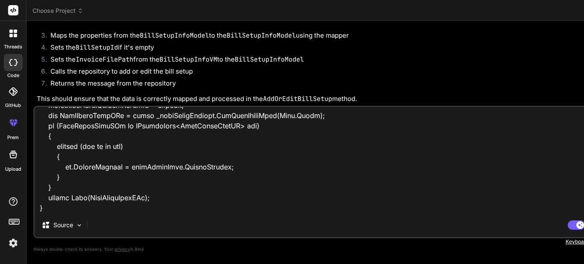
type textarea "[HttpPost] public async Task<IActionResult> BillSetupInfo([FromForm] BillSetupI…"
type textarea "x"
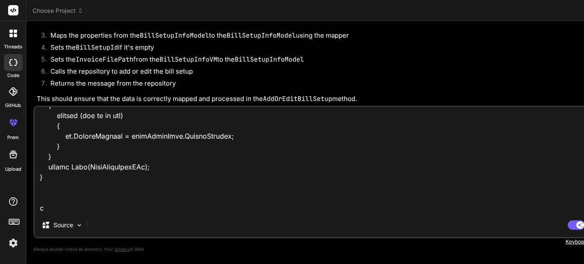
scroll to position [436, 0]
type textarea "[HttpPost] public async Task<IActionResult> BillSetupInfo([FromForm] BillSetupI…"
type textarea "x"
type textarea "[HttpPost] public async Task<IActionResult> BillSetupInfo([FromForm] BillSetupI…"
type textarea "x"
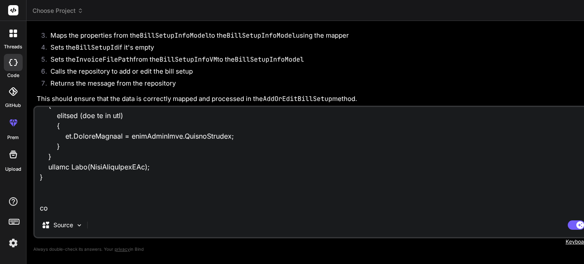
type textarea "[HttpPost] public async Task<IActionResult> BillSetupInfo([FromForm] BillSetupI…"
type textarea "x"
type textarea "[HttpPost] public async Task<IActionResult> BillSetupInfo([FromForm] BillSetupI…"
type textarea "x"
type textarea "[HttpPost] public async Task<IActionResult> BillSetupInfo([FromForm] BillSetupI…"
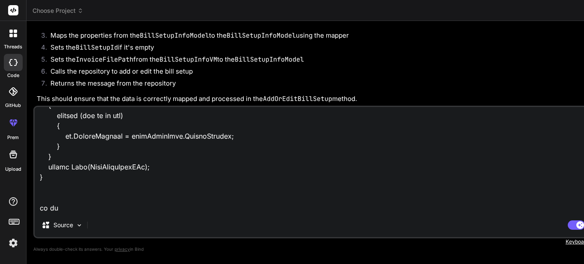
type textarea "x"
type textarea "[HttpPost] public async Task<IActionResult> BillSetupInfo([FromForm] BillSetupI…"
type textarea "x"
type textarea "[HttpPost] public async Task<IActionResult> BillSetupInfo([FromForm] BillSetupI…"
type textarea "x"
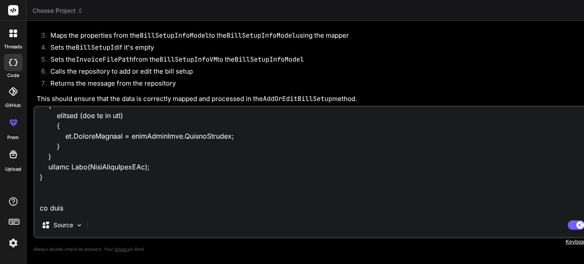
type textarea "[HttpPost] public async Task<IActionResult> BillSetupInfo([FromForm] BillSetupI…"
type textarea "x"
type textarea "[HttpPost] public async Task<IActionResult> BillSetupInfo([FromForm] BillSetupI…"
type textarea "x"
type textarea "[HttpPost] public async Task<IActionResult> BillSetupInfo([FromForm] BillSetupI…"
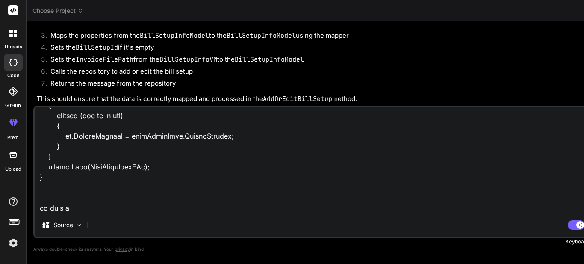
type textarea "x"
type textarea "[HttpPost] public async Task<IActionResult> BillSetupInfo([FromForm] BillSetupI…"
type textarea "x"
type textarea "[HttpPost] public async Task<IActionResult> BillSetupInfo([FromForm] BillSetupI…"
type textarea "x"
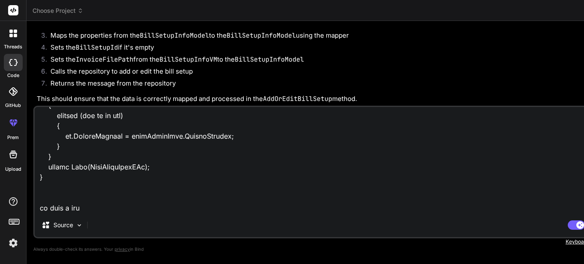
type textarea "[HttpPost] public async Task<IActionResult> BillSetupInfo([FromForm] BillSetupI…"
type textarea "x"
type textarea "[HttpPost] public async Task<IActionResult> BillSetupInfo([FromForm] BillSetupI…"
type textarea "x"
type textarea "[HttpPost] public async Task<IActionResult> BillSetupInfo([FromForm] BillSetupI…"
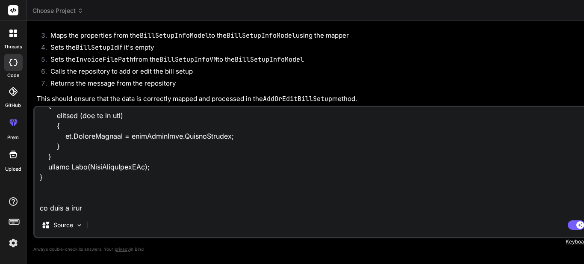
type textarea "x"
type textarea "[HttpPost] public async Task<IActionResult> BillSetupInfo([FromForm] BillSetupI…"
type textarea "x"
type textarea "[HttpPost] public async Task<IActionResult> BillSetupInfo([FromForm] BillSetupI…"
type textarea "x"
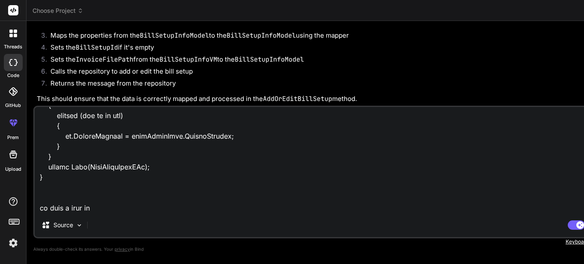
type textarea "[HttpPost] public async Task<IActionResult> BillSetupInfo([FromForm] BillSetupI…"
type textarea "x"
type textarea "[HttpPost] public async Task<IActionResult> BillSetupInfo([FromForm] BillSetupI…"
type textarea "x"
type textarea "[HttpPost] public async Task<IActionResult> BillSetupInfo([FromForm] BillSetupI…"
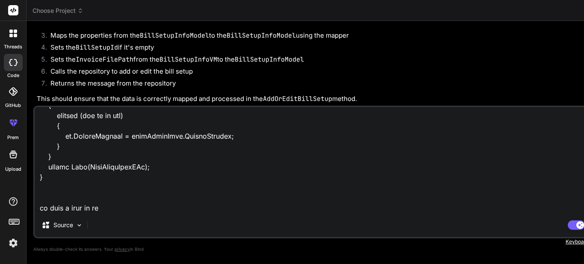
type textarea "x"
type textarea "[HttpPost] public async Task<IActionResult> BillSetupInfo([FromForm] BillSetupI…"
type textarea "x"
type textarea "[HttpPost] public async Task<IActionResult> BillSetupInfo([FromForm] BillSetupI…"
type textarea "x"
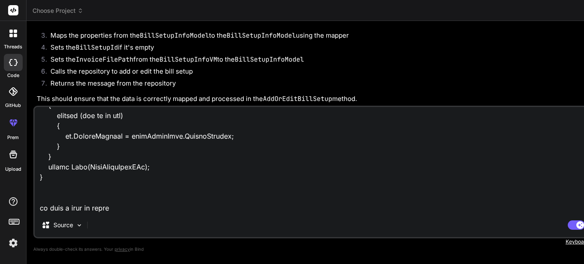
type textarea "[HttpPost] public async Task<IActionResult> BillSetupInfo([FromForm] BillSetupI…"
type textarea "x"
type textarea "[HttpPost] public async Task<IActionResult> BillSetupInfo([FromForm] BillSetupI…"
type textarea "x"
type textarea "[HttpPost] public async Task<IActionResult> BillSetupInfo([FromForm] BillSetupI…"
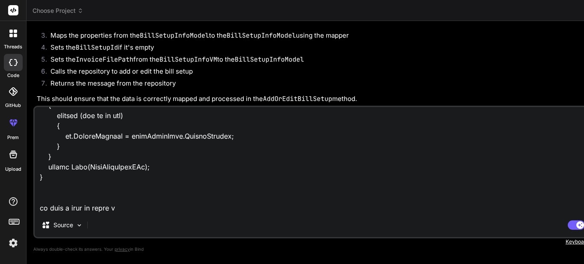
type textarea "x"
type textarea "[HttpPost] public async Task<IActionResult> BillSetupInfo([FromForm] BillSetupI…"
type textarea "x"
type textarea "[HttpPost] public async Task<IActionResult> BillSetupInfo([FromForm] BillSetupI…"
type textarea "x"
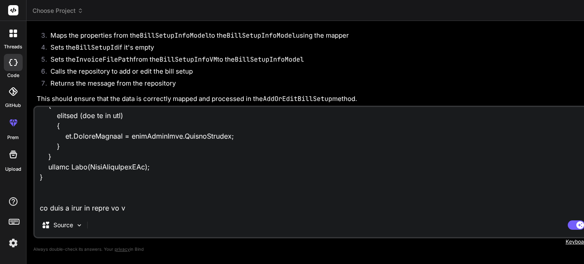
type textarea "[HttpPost] public async Task<IActionResult> BillSetupInfo([FromForm] BillSetupI…"
type textarea "x"
type textarea "[HttpPost] public async Task<IActionResult> BillSetupInfo([FromForm] BillSetupI…"
type textarea "x"
type textarea "[HttpPost] public async Task<IActionResult> BillSetupInfo([FromForm] BillSetupI…"
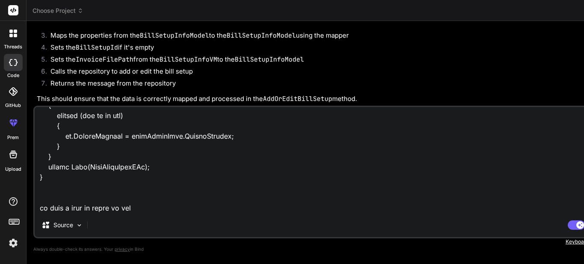
type textarea "x"
type textarea "[HttpPost] public async Task<IActionResult> BillSetupInfo([FromForm] BillSetupI…"
type textarea "x"
type textarea "[HttpPost] public async Task<IActionResult> BillSetupInfo([FromForm] BillSetupI…"
type textarea "x"
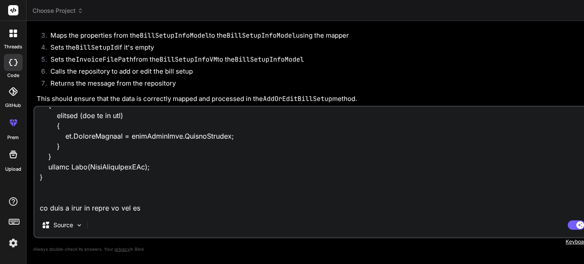
type textarea "[HttpPost] public async Task<IActionResult> BillSetupInfo([FromForm] BillSetupI…"
type textarea "x"
type textarea "[HttpPost] public async Task<IActionResult> BillSetupInfo([FromForm] BillSetupI…"
type textarea "x"
type textarea "[HttpPost] public async Task<IActionResult> BillSetupInfo([FromForm] BillSetupI…"
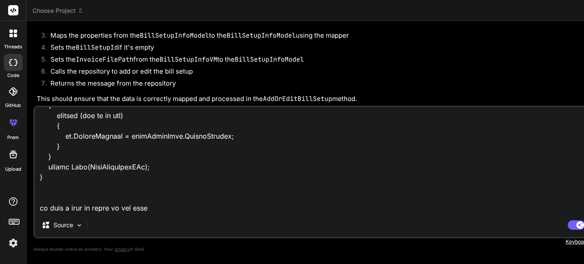
type textarea "x"
type textarea "[HttpPost] public async Task<IActionResult> BillSetupInfo([FromForm] BillSetupI…"
type textarea "x"
type textarea "[HttpPost] public async Task<IActionResult> BillSetupInfo([FromForm] BillSetupI…"
type textarea "x"
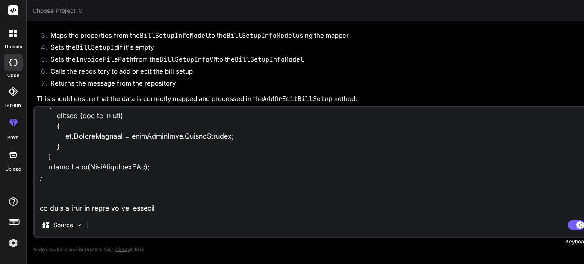
type textarea "[HttpPost] public async Task<IActionResult> BillSetupInfo([FromForm] BillSetupI…"
type textarea "x"
type textarea "[HttpPost] public async Task<IActionResult> BillSetupInfo([FromForm] BillSetupI…"
type textarea "x"
type textarea "[HttpPost] public async Task<IActionResult> BillSetupInfo([FromForm] BillSetupI…"
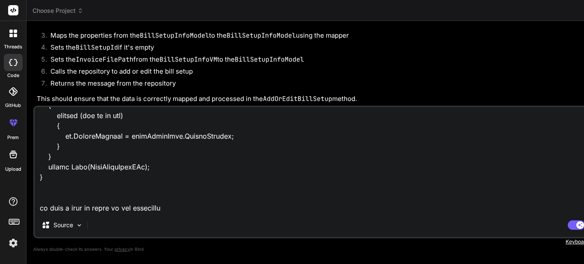
type textarea "x"
type textarea "[HttpPost] public async Task<IActionResult> BillSetupInfo([FromForm] BillSetupI…"
type textarea "x"
type textarea "[HttpPost] public async Task<IActionResult> BillSetupInfo([FromForm] BillSetupI…"
type textarea "x"
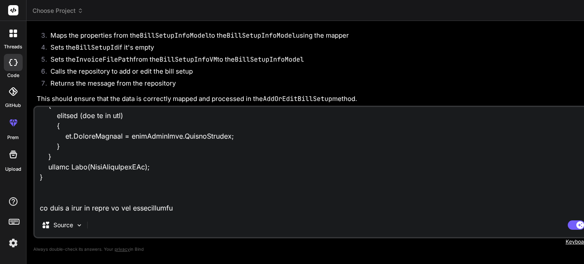
type textarea "[HttpPost] public async Task<IActionResult> BillSetupInfo([FromForm] BillSetupI…"
type textarea "x"
type textarea "[HttpPost] public async Task<IActionResult> BillSetupInfo([FromForm] BillSetupI…"
type textarea "x"
type textarea "[HttpPost] public async Task<IActionResult> BillSetupInfo([FromForm] BillSetupI…"
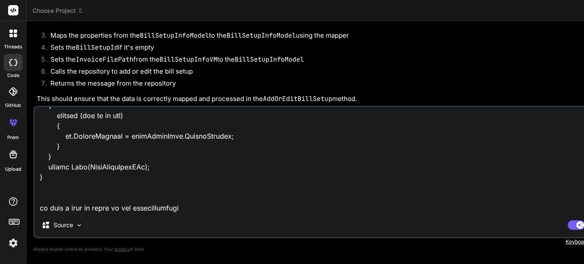
type textarea "x"
type textarea "[HttpPost] public async Task<IActionResult> BillSetupInfo([FromForm] BillSetupI…"
type textarea "x"
type textarea "[HttpPost] public async Task<IActionResult> BillSetupInfo([FromForm] BillSetupI…"
type textarea "x"
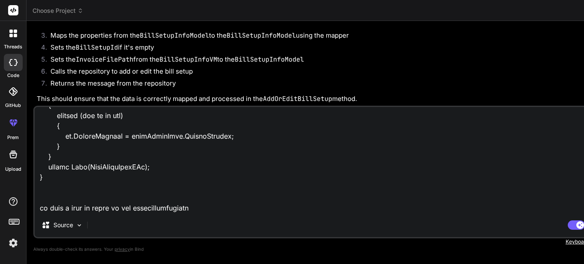
type textarea "[HttpPost] public async Task<IActionResult> BillSetupInfo([FromForm] BillSetupI…"
type textarea "x"
type textarea "[HttpPost] public async Task<IActionResult> BillSetupInfo([FromForm] BillSetupI…"
type textarea "x"
type textarea "[HttpPost] public async Task<IActionResult> BillSetupInfo([FromForm] BillSetupI…"
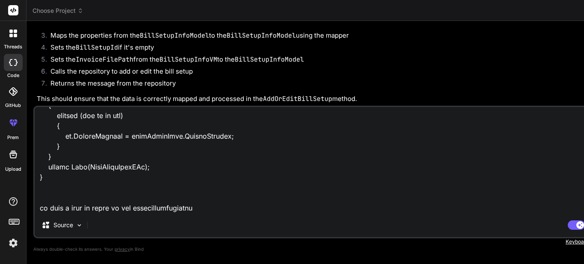
type textarea "x"
type textarea "[HttpPost] public async Task<IActionResult> BillSetupInfo([FromForm] BillSetupI…"
type textarea "x"
type textarea "[HttpPost] public async Task<IActionResult> BillSetupInfo([FromForm] BillSetupI…"
type textarea "x"
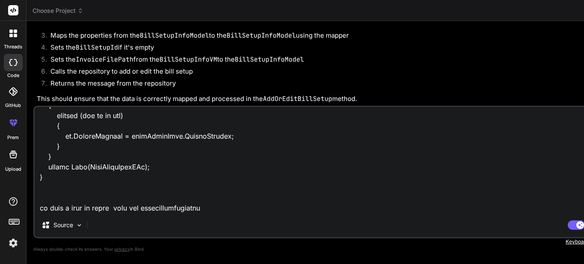
type textarea "[HttpPost] public async Task<IActionResult> BillSetupInfo([FromForm] BillSetupI…"
type textarea "x"
type textarea "[HttpPost] public async Task<IActionResult> BillSetupInfo([FromForm] BillSetupI…"
type textarea "x"
type textarea "[HttpPost] public async Task<IActionResult> BillSetupInfo([FromForm] BillSetupI…"
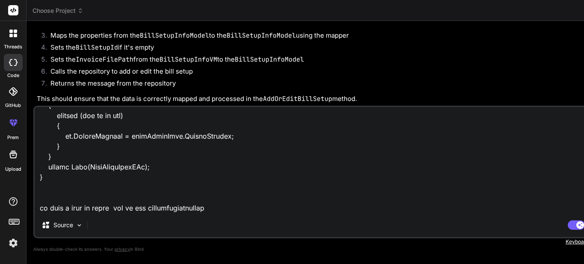
type textarea "x"
type textarea "[HttpPost] public async Task<IActionResult> BillSetupInfo([FromForm] BillSetupI…"
type textarea "x"
type textarea "[HttpPost] public async Task<IActionResult> BillSetupInfo([FromForm] BillSetupI…"
type textarea "x"
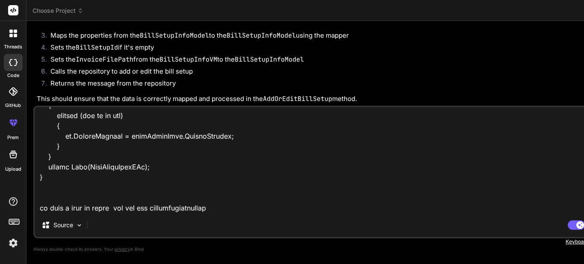
type textarea "[HttpPost] public async Task<IActionResult> BillSetupInfo([FromForm] BillSetupI…"
type textarea "x"
type textarea "[HttpPost] public async Task<IActionResult> BillSetupInfo([FromForm] BillSetupI…"
type textarea "x"
type textarea "[HttpPost] public async Task<IActionResult> BillSetupInfo([FromForm] BillSetupI…"
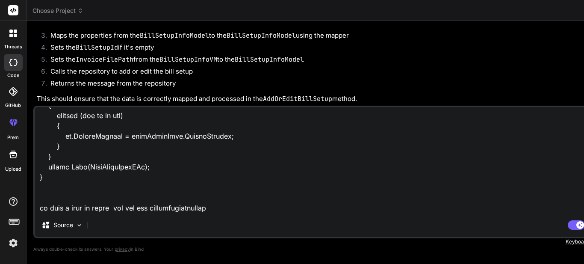
type textarea "x"
type textarea "[HttpPost] public async Task<IActionResult> BillSetupInfo([FromForm] BillSetupI…"
type textarea "x"
type textarea "[HttpPost] public async Task<IActionResult> BillSetupInfo([FromForm] BillSetupI…"
type textarea "x"
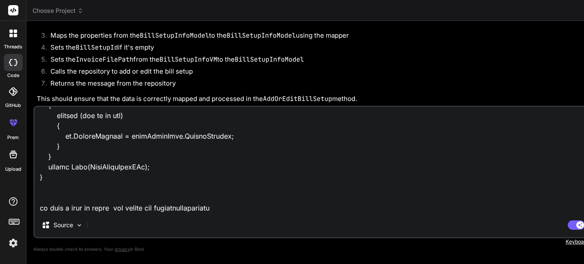
type textarea "[HttpPost] public async Task<IActionResult> BillSetupInfo([FromForm] BillSetupI…"
type textarea "x"
type textarea "[HttpPost] public async Task<IActionResult> BillSetupInfo([FromForm] BillSetupI…"
type textarea "x"
type textarea "[HttpPost] public async Task<IActionResult> BillSetupInfo([FromForm] BillSetupI…"
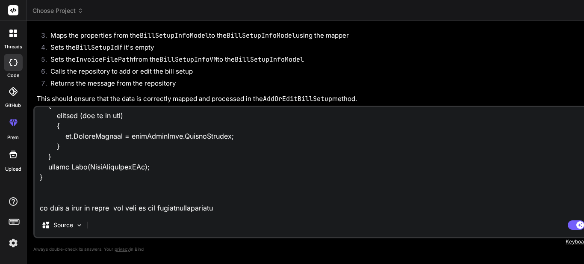
type textarea "x"
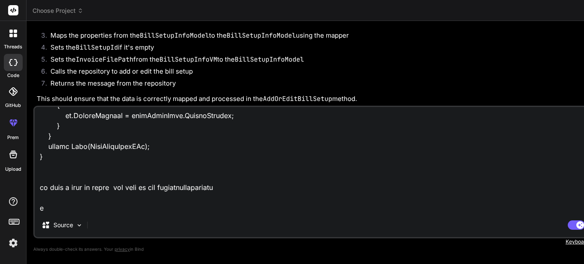
scroll to position [455, 0]
type textarea "[HttpPost] public async Task<IActionResult> BillSetupInfo([FromForm] BillSetupI…"
type textarea "x"
type textarea "[HttpPost] public async Task<IActionResult> BillSetupInfo([FromForm] BillSetupI…"
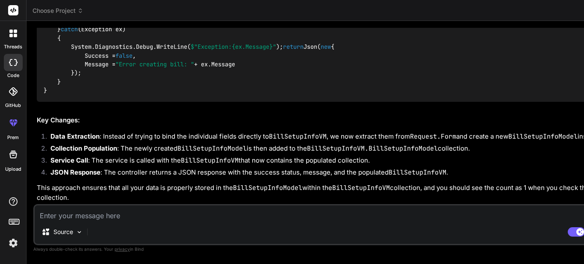
scroll to position [11180, 0]
click at [121, 216] on textarea at bounding box center [327, 212] width 584 height 15
paste textarea "Cannot implicitly convert type 'decimal?' to 'int?'. An explicit conversion exi…"
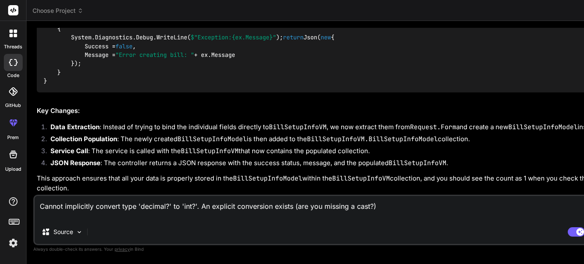
paste textarea "Cannot implicitly convert type 'System.DateTime?' to 'System.DateTime'. An expl…"
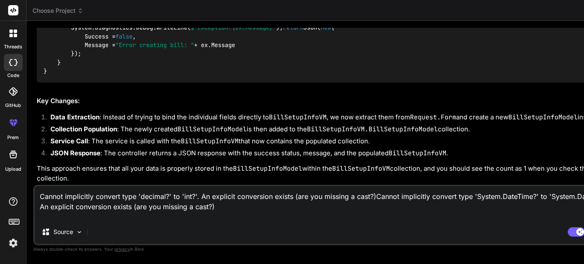
paste textarea "Cannot implicitly convert type 'System.DateTime?' to 'int?'"
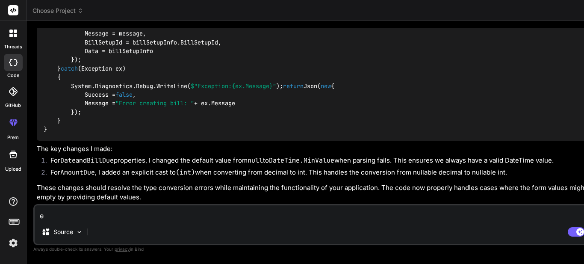
scroll to position [12147, 0]
click at [144, 216] on textarea "e" at bounding box center [327, 212] width 584 height 15
paste textarea "$("#btnBillSetupCreate").on("click", function (e) { e.preventDefault(); var for…"
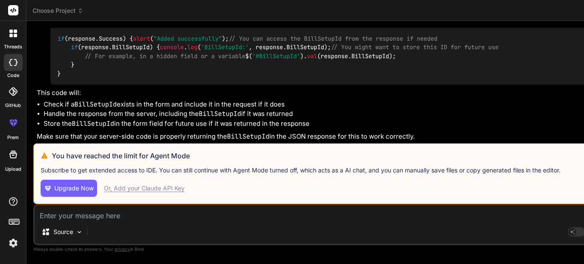
scroll to position [13464, 0]
drag, startPoint x: 63, startPoint y: 110, endPoint x: 50, endPoint y: 84, distance: 29.0
copy code "var billSetupId = $( '#BillSetupId' ). val (); if (billSetupId) { formData. app…"
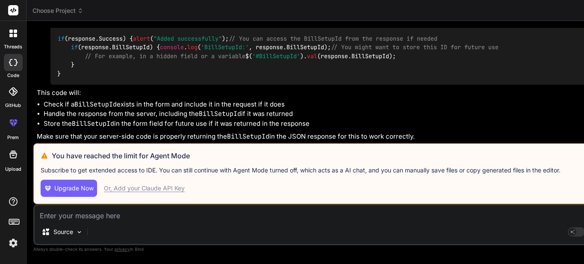
click at [107, 217] on textarea at bounding box center [327, 212] width 584 height 15
paste textarea "$(function () { // Initialize DataTable $("#BillSetupTable").DataTable({ sortin…"
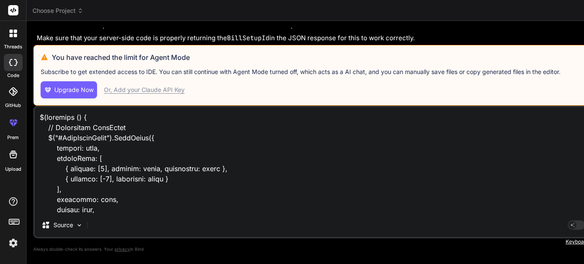
scroll to position [1340, 0]
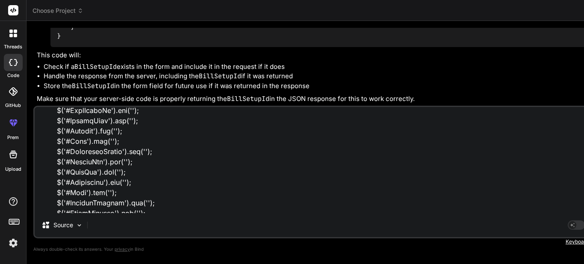
click at [90, 206] on textarea at bounding box center [327, 160] width 584 height 106
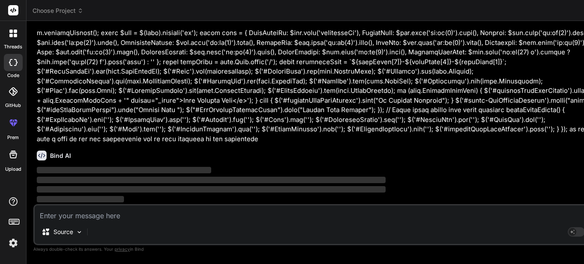
scroll to position [14750, 0]
click at [12, 117] on icon at bounding box center [13, 122] width 10 height 10
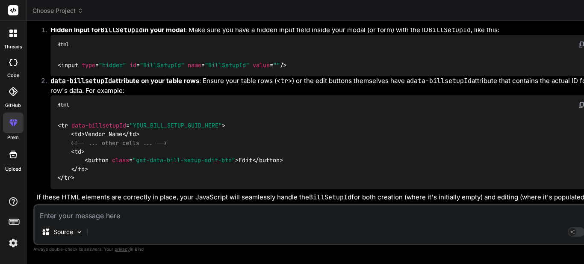
scroll to position [0, 0]
drag, startPoint x: 75, startPoint y: 96, endPoint x: 66, endPoint y: 70, distance: 28.1
copy code "var billSetupId = $( '#BillSetupId' ). val (); // <-- This line reads the ID fr…"
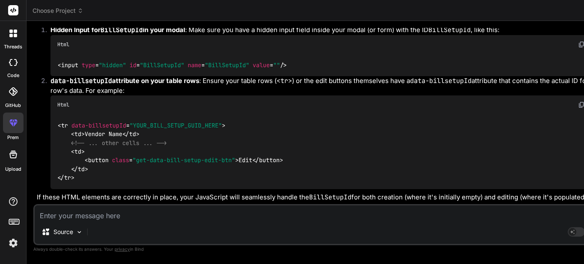
click at [578, 48] on img at bounding box center [581, 44] width 7 height 7
drag, startPoint x: 200, startPoint y: 138, endPoint x: 68, endPoint y: 101, distance: 136.5
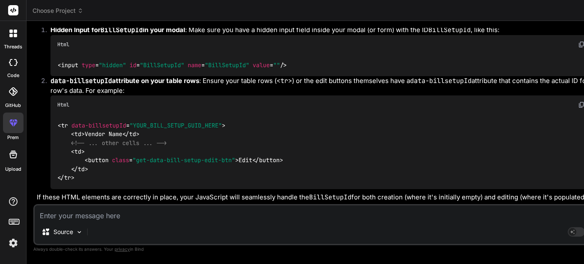
copy code "const data = { BillSetupId : $row. data ( 'billsetupId' ), // <-- This line rea…"
drag, startPoint x: 78, startPoint y: 107, endPoint x: 203, endPoint y: 106, distance: 124.8
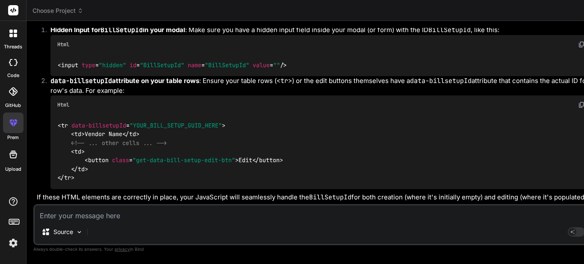
copy code "BillSetupId : $row. data ( 'billsetupId' )"
drag, startPoint x: 199, startPoint y: 82, endPoint x: 65, endPoint y: 82, distance: 133.3
copy code "$( '#BillSetupId' ). val (data. BillSetupId );"
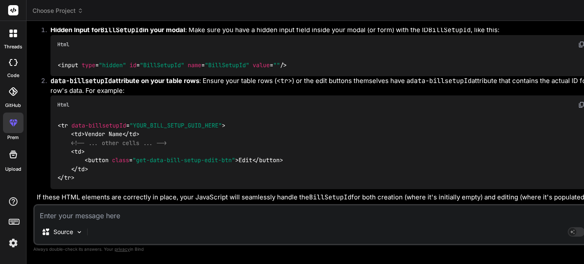
click at [104, 214] on textarea at bounding box center [327, 212] width 584 height 15
paste textarea "$(function () { // Initialize DataTable $("#BillSetupTable").DataTable({ sortin…"
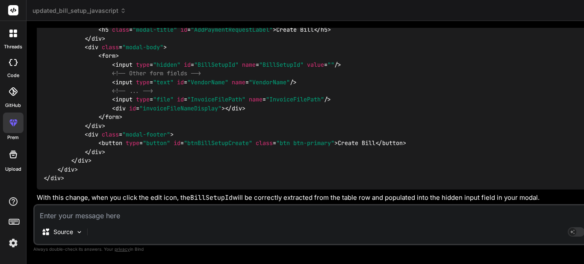
scroll to position [16216, 0]
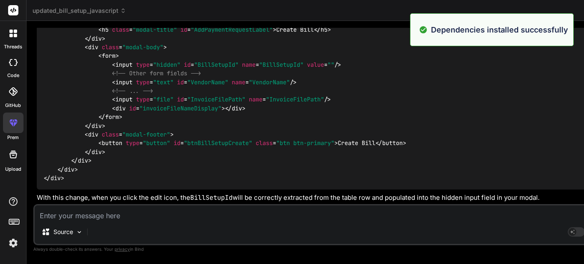
scroll to position [106, 0]
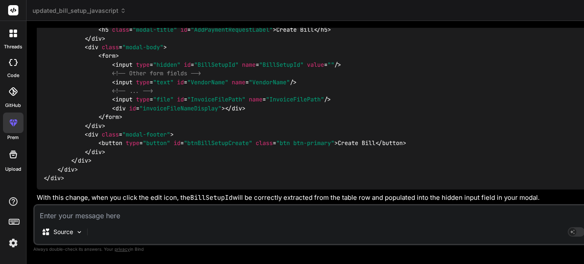
drag, startPoint x: 105, startPoint y: 106, endPoint x: 248, endPoint y: 104, distance: 143.2
copy code "< input type = "hidden" id = "BillSetupId" name = "BillSetupId" value = "" />"
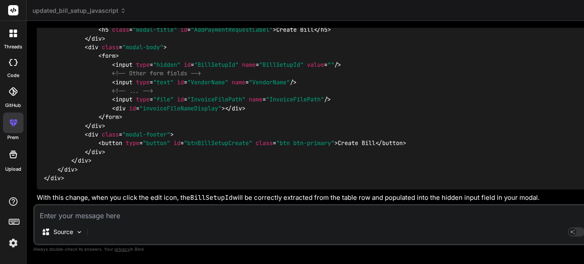
scroll to position [0, 0]
click at [132, 212] on textarea at bounding box center [327, 212] width 584 height 15
paste textarea "@using ChetuAccountPayable.Repository @using Microsoft.AspNetCore.Identity @inj…"
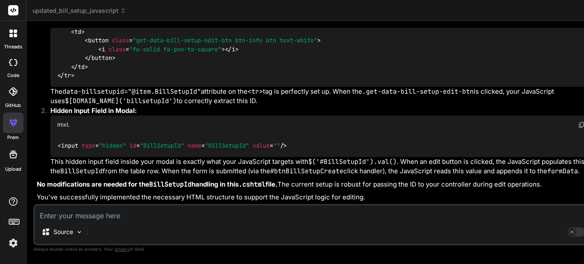
scroll to position [17895, 0]
drag, startPoint x: 195, startPoint y: 159, endPoint x: 54, endPoint y: 164, distance: 141.1
click at [54, 87] on div "< tr data-billsetupid = "@item.BillSetupId" > < td hidden > @item.BillSetupId <…" at bounding box center [333, 40] width 567 height 92
copy span "< tr data-billsetupid = "@item.BillSetupId" >"
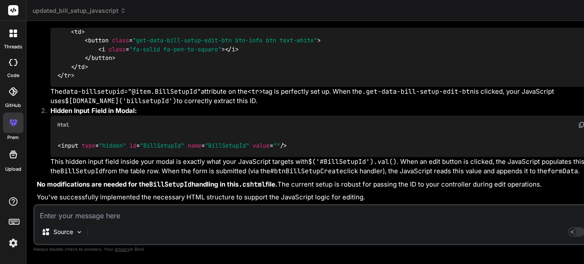
drag, startPoint x: 179, startPoint y: 111, endPoint x: 68, endPoint y: 113, distance: 112.0
click at [68, 87] on div "< tr data-billsetupid = "@item.BillSetupId" > < td hidden > @item.BillSetupId <…" at bounding box center [333, 40] width 567 height 92
copy code "< td hidden > @item.BillSetupId </ td >"
click at [76, 215] on textarea at bounding box center [327, 212] width 584 height 15
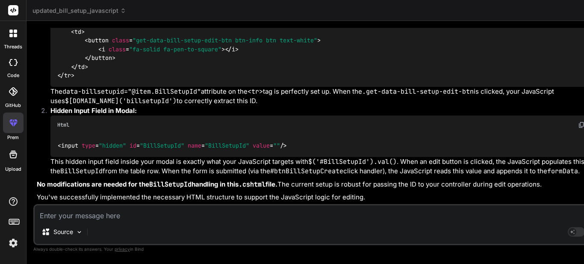
paste textarea "<input type="hidden" id="BillSetupId" name="BillSetupId" value="">"
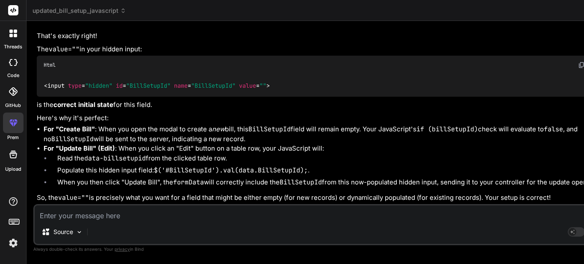
scroll to position [18422, 0]
click at [150, 213] on textarea at bounding box center [327, 212] width 584 height 15
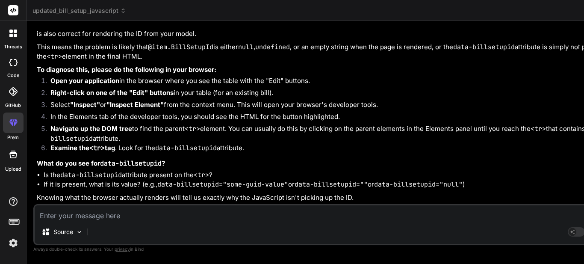
scroll to position [18637, 0]
click at [144, 214] on textarea at bounding box center [327, 212] width 584 height 15
paste textarea "<tr data-billsetupid="@item.BillSetupId">"
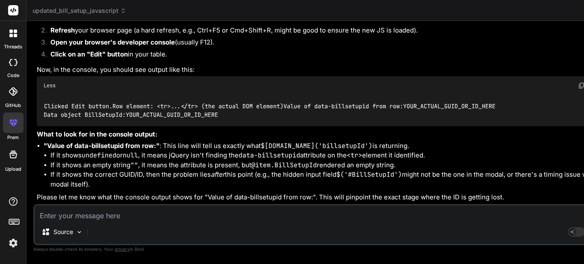
scroll to position [19319, 0]
click at [111, 210] on textarea at bounding box center [327, 212] width 584 height 15
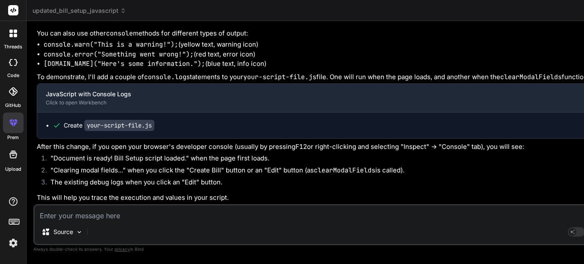
scroll to position [18675, 0]
click at [153, 209] on textarea at bounding box center [327, 212] width 584 height 15
paste textarea "<tr data-billsetupid="@item.BillSetupId">"
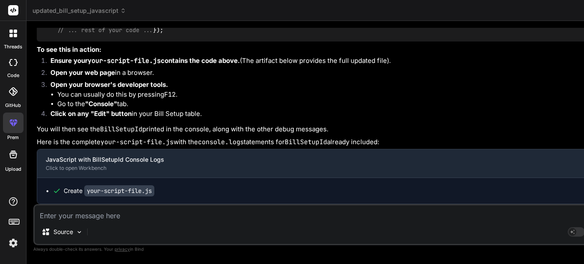
scroll to position [20015, 0]
drag, startPoint x: 247, startPoint y: 147, endPoint x: 53, endPoint y: 122, distance: 195.5
copy code "console . log ( 'Clicked Edit button.' ); console . log ( 'Row element:' , $row…"
click at [81, 211] on textarea at bounding box center [327, 212] width 584 height 15
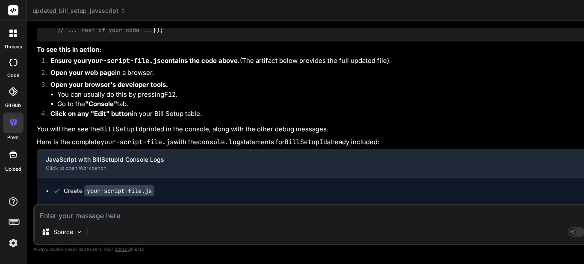
paste textarea "Value of data-billsetupid from row: undefined"
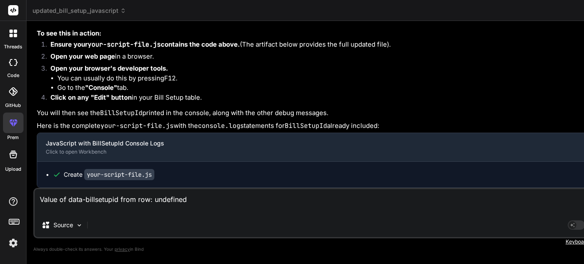
paste textarea "Data object BillSetupId: undefined"
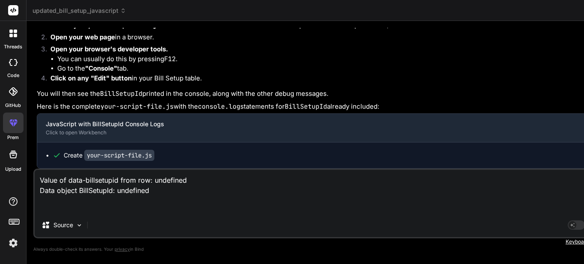
paste textarea "Row"
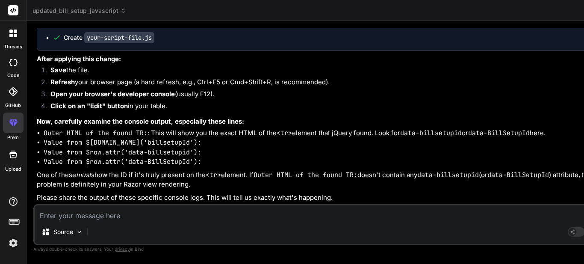
scroll to position [20423, 0]
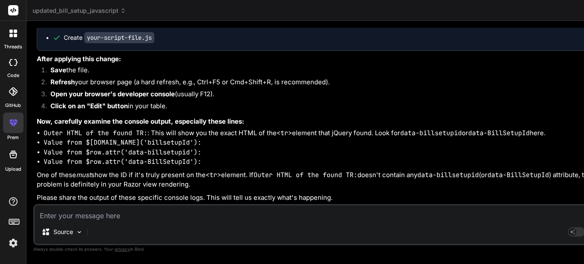
drag, startPoint x: 144, startPoint y: 105, endPoint x: 239, endPoint y: 103, distance: 95.3
click at [129, 216] on textarea at bounding box center [327, 212] width 584 height 15
paste textarea "BillSetupId: $row.attr('data-billsetupid'),"
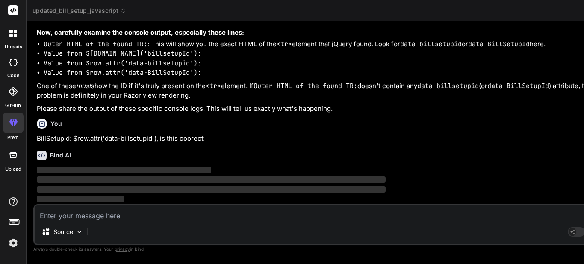
scroll to position [20852, 0]
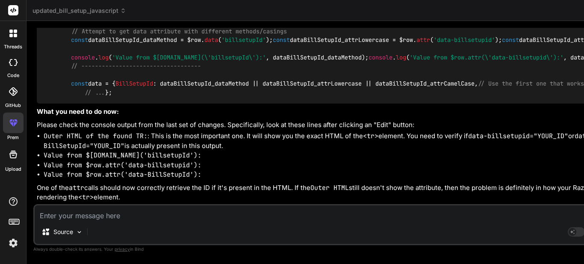
click at [112, 216] on textarea at bounding box center [327, 212] width 584 height 15
paste textarea "$(function () { // Initialize DataTable $("#BillSetupTable").DataTable({ sortin…"
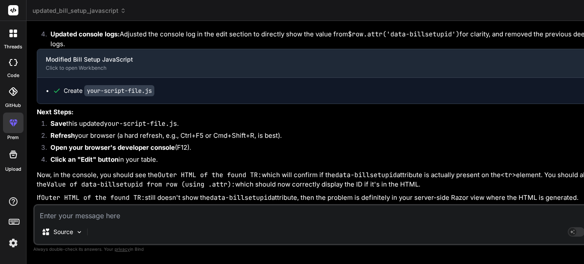
scroll to position [22272, 0]
click at [123, 212] on textarea at bounding box center [327, 212] width 584 height 15
paste textarea "$(function () { // Initialize DataTable $("#BillSetupTable").DataTable({ sortin…"
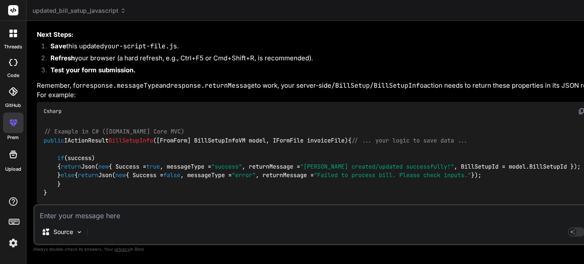
scroll to position [0, 0]
click at [57, 154] on span "if" at bounding box center [60, 158] width 7 height 8
click at [98, 218] on textarea at bounding box center [327, 212] width 584 height 15
paste textarea "[HttpPost] public async Task<IActionResult> BillSetupInfo([FromForm] BillSetupI…"
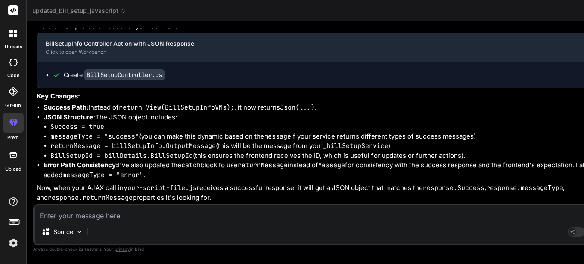
scroll to position [23957, 0]
click at [138, 80] on code "BillSetupController.cs" at bounding box center [124, 74] width 80 height 11
drag, startPoint x: 65, startPoint y: 123, endPoint x: 59, endPoint y: 127, distance: 7.1
click at [65, 79] on div "Create BillSetupController.cs" at bounding box center [114, 74] width 101 height 9
click at [120, 80] on code "BillSetupController.cs" at bounding box center [124, 74] width 80 height 11
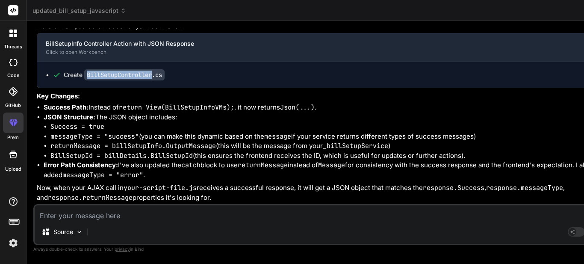
click at [120, 80] on code "BillSetupController.cs" at bounding box center [124, 74] width 80 height 11
drag, startPoint x: 55, startPoint y: 121, endPoint x: 68, endPoint y: 176, distance: 56.1
click at [137, 80] on code "BillSetupController.cs" at bounding box center [124, 74] width 80 height 11
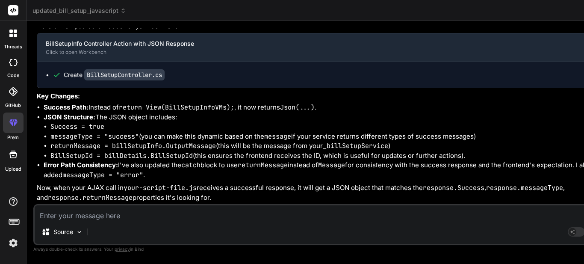
scroll to position [24071, 0]
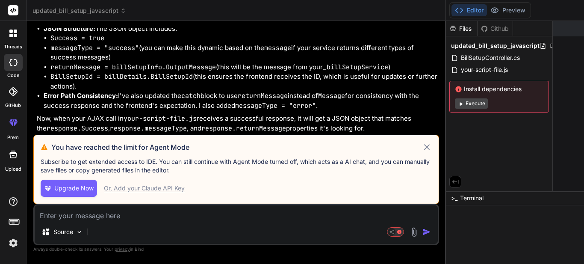
click at [133, 190] on div "Or, Add your Claude API Key" at bounding box center [144, 188] width 81 height 9
type textarea "x"
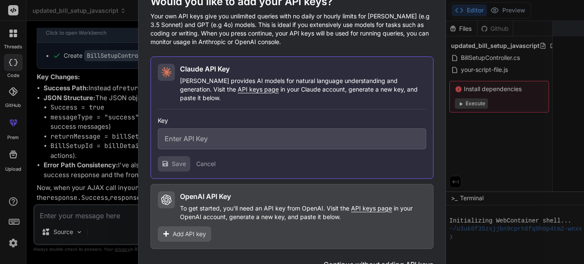
scroll to position [3395, 0]
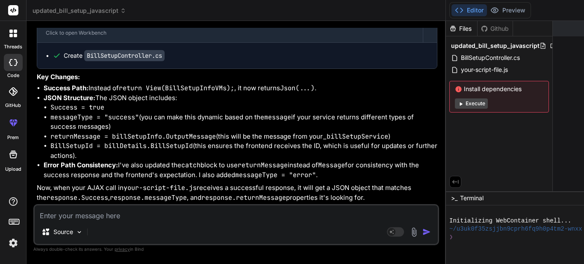
scroll to position [4083, 0]
click at [158, 212] on textarea at bounding box center [236, 212] width 403 height 15
paste textarea "if (returnMessage != string.Empty) { var messageType = returnMessage.Contains("…"
type textarea "if (returnMessage != string.Empty) { var messageType = returnMessage.Contains("…"
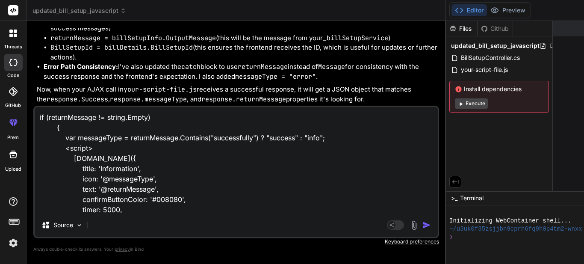
scroll to position [81, 0]
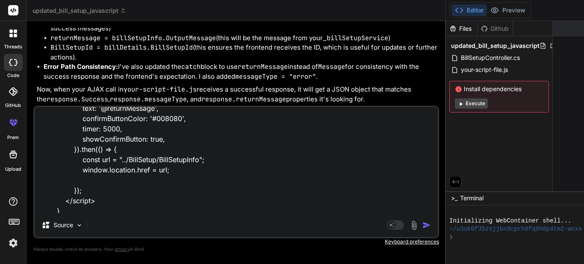
type textarea "x"
type textarea "if (returnMessage != string.Empty) { var messageType = returnMessage.Contains("…"
type textarea "x"
type textarea "if (returnMessage != string.Empty) { var messageType = returnMessage.Contains("…"
type textarea "x"
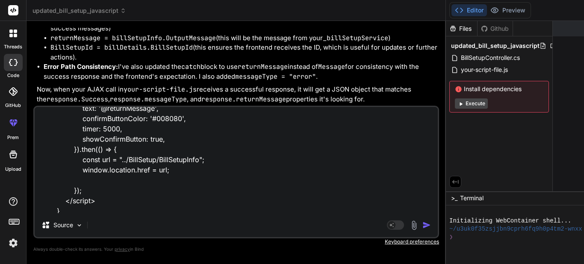
scroll to position [100, 0]
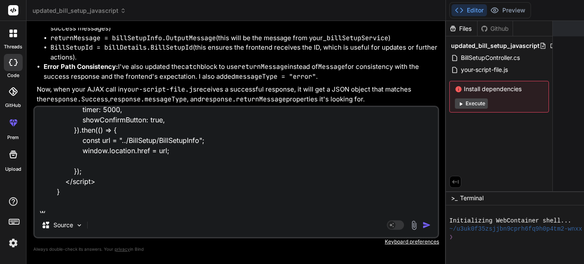
type textarea "if (returnMessage != string.Empty) { var messageType = returnMessage.Contains("…"
type textarea "x"
type textarea "if (returnMessage != string.Empty) { var messageType = returnMessage.Contains("…"
type textarea "x"
type textarea "if (returnMessage != string.Empty) { var messageType = returnMessage.Contains("…"
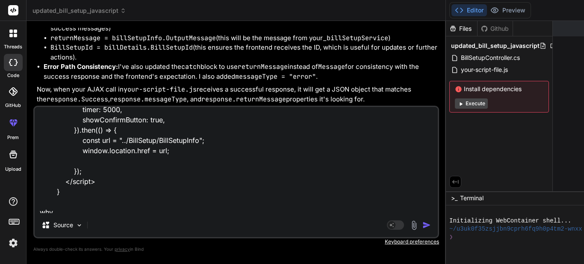
type textarea "x"
type textarea "if (returnMessage != string.Empty) { var messageType = returnMessage.Contains("…"
type textarea "x"
type textarea "if (returnMessage != string.Empty) { var messageType = returnMessage.Contains("…"
type textarea "x"
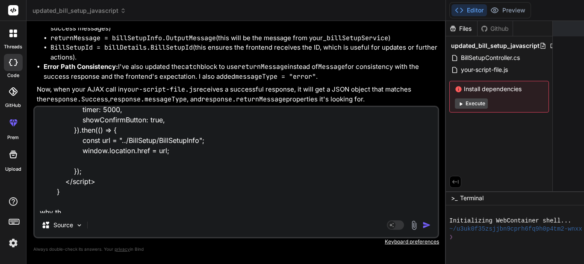
type textarea "if (returnMessage != string.Empty) { var messageType = returnMessage.Contains("…"
type textarea "x"
type textarea "if (returnMessage != string.Empty) { var messageType = returnMessage.Contains("…"
type textarea "x"
type textarea "if (returnMessage != string.Empty) { var messageType = returnMessage.Contains("…"
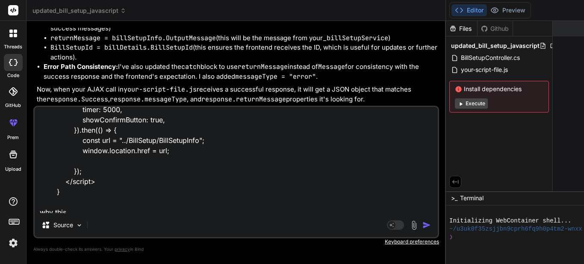
type textarea "x"
type textarea "if (returnMessage != string.Empty) { var messageType = returnMessage.Contains("…"
type textarea "x"
type textarea "if (returnMessage != string.Empty) { var messageType = returnMessage.Contains("…"
type textarea "x"
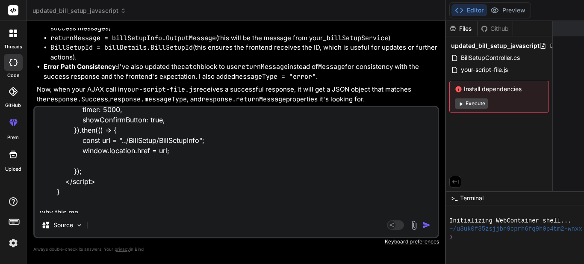
type textarea "if (returnMessage != string.Empty) { var messageType = returnMessage.Contains("…"
type textarea "x"
type textarea "if (returnMessage != string.Empty) { var messageType = returnMessage.Contains("…"
type textarea "x"
type textarea "if (returnMessage != string.Empty) { var messageType = returnMessage.Contains("…"
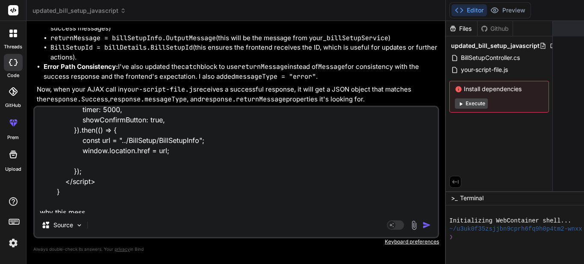
type textarea "x"
type textarea "if (returnMessage != string.Empty) { var messageType = returnMessage.Contains("…"
type textarea "x"
type textarea "if (returnMessage != string.Empty) { var messageType = returnMessage.Contains("…"
type textarea "x"
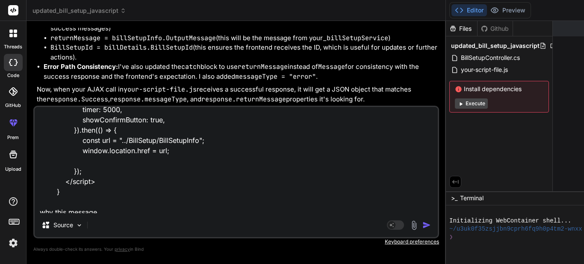
type textarea "if (returnMessage != string.Empty) { var messageType = returnMessage.Contains("…"
type textarea "x"
type textarea "if (returnMessage != string.Empty) { var messageType = returnMessage.Contains("…"
type textarea "x"
type textarea "if (returnMessage != string.Empty) { var messageType = returnMessage.Contains("…"
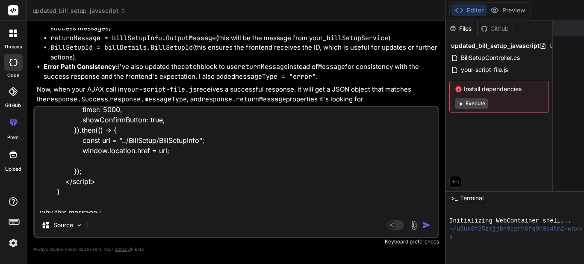
type textarea "x"
type textarea "if (returnMessage != string.Empty) { var messageType = returnMessage.Contains("…"
type textarea "x"
type textarea "if (returnMessage != string.Empty) { var messageType = returnMessage.Contains("…"
type textarea "x"
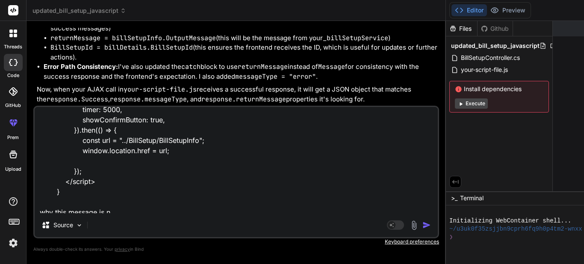
type textarea "if (returnMessage != string.Empty) { var messageType = returnMessage.Contains("…"
type textarea "x"
type textarea "if (returnMessage != string.Empty) { var messageType = returnMessage.Contains("…"
type textarea "x"
type textarea "if (returnMessage != string.Empty) { var messageType = returnMessage.Contains("…"
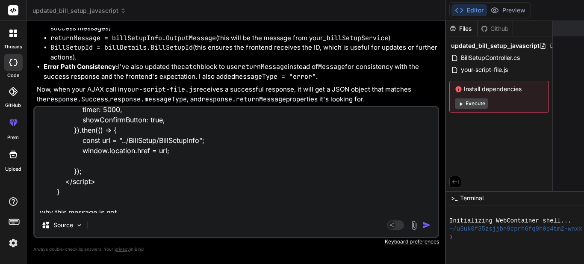
type textarea "x"
type textarea "if (returnMessage != string.Empty) { var messageType = returnMessage.Contains("…"
type textarea "x"
type textarea "if (returnMessage != string.Empty) { var messageType = returnMessage.Contains("…"
type textarea "x"
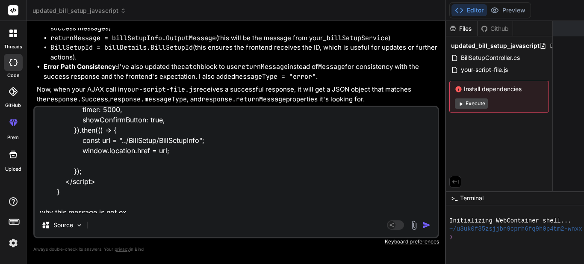
type textarea "if (returnMessage != string.Empty) { var messageType = returnMessage.Contains("…"
type textarea "x"
type textarea "if (returnMessage != string.Empty) { var messageType = returnMessage.Contains("…"
type textarea "x"
type textarea "if (returnMessage != string.Empty) { var messageType = returnMessage.Contains("…"
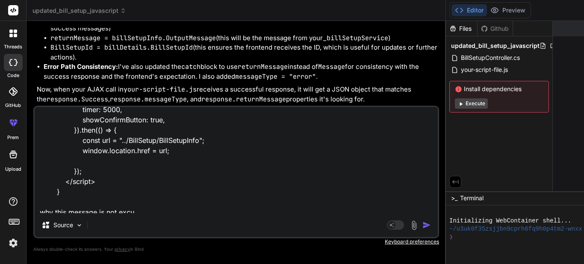
type textarea "x"
type textarea "if (returnMessage != string.Empty) { var messageType = returnMessage.Contains("…"
type textarea "x"
type textarea "if (returnMessage != string.Empty) { var messageType = returnMessage.Contains("…"
type textarea "x"
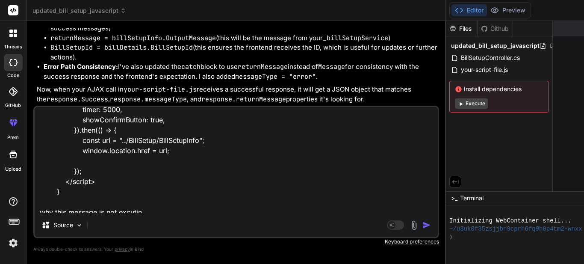
type textarea "if (returnMessage != string.Empty) { var messageType = returnMessage.Contains("…"
type textarea "x"
type textarea "if (returnMessage != string.Empty) { var messageType = returnMessage.Contains("…"
type textarea "x"
type textarea "if (returnMessage != string.Empty) { var messageType = returnMessage.Contains("…"
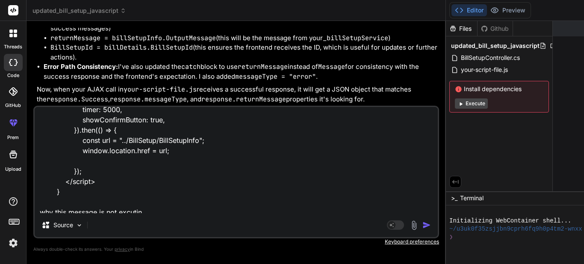
type textarea "x"
type textarea "if (returnMessage != string.Empty) { var messageType = returnMessage.Contains("…"
type textarea "x"
type textarea "if (returnMessage != string.Empty) { var messageType = returnMessage.Contains("…"
type textarea "x"
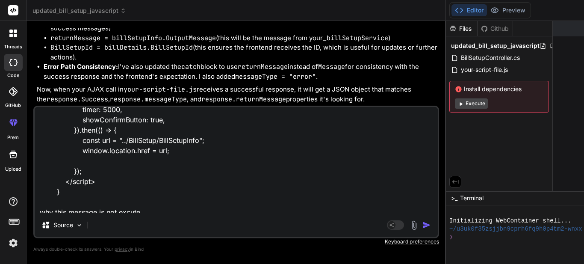
type textarea "if (returnMessage != string.Empty) { var messageType = returnMessage.Contains("…"
type textarea "x"
type textarea "if (returnMessage != string.Empty) { var messageType = returnMessage.Contains("…"
type textarea "x"
type textarea "if (returnMessage != string.Empty) { var messageType = returnMessage.Contains("…"
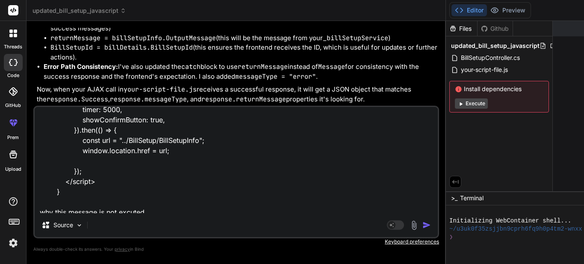
type textarea "x"
type textarea "if (returnMessage != string.Empty) { var messageType = returnMessage.Contains("…"
type textarea "x"
type textarea "if (returnMessage != string.Empty) { var messageType = returnMessage.Contains("…"
type textarea "x"
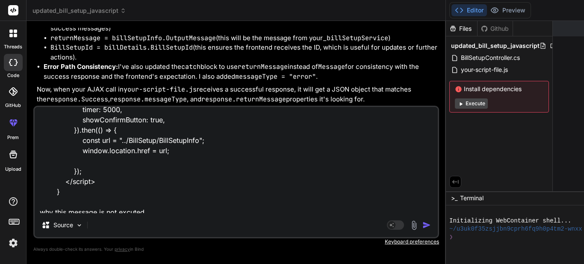
type textarea "if (returnMessage != string.Empty) { var messageType = returnMessage.Contains("…"
type textarea "x"
type textarea "if (returnMessage != string.Empty) { var messageType = returnMessage.Contains("…"
type textarea "x"
type textarea "if (returnMessage != string.Empty) { var messageType = returnMessage.Contains("…"
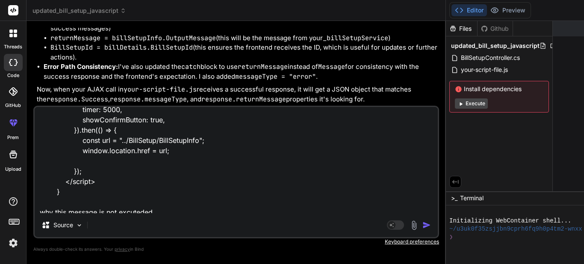
type textarea "x"
type textarea "if (returnMessage != string.Empty) { var messageType = returnMessage.Contains("…"
type textarea "x"
type textarea "if (returnMessage != string.Empty) { var messageType = returnMessage.Contains("…"
type textarea "x"
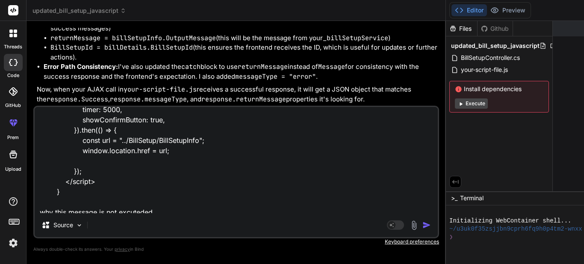
type textarea "if (returnMessage != string.Empty) { var messageType = returnMessage.Contains("…"
type textarea "x"
type textarea "if (returnMessage != string.Empty) { var messageType = returnMessage.Contains("…"
type textarea "x"
type textarea "if (returnMessage != string.Empty) { var messageType = returnMessage.Contains("…"
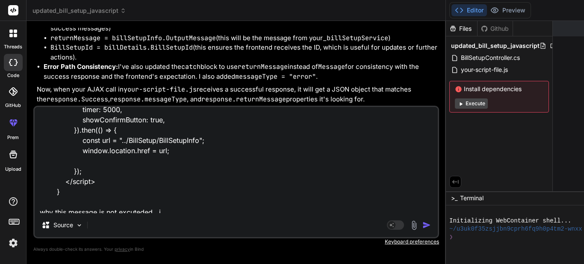
type textarea "x"
type textarea "if (returnMessage != string.Empty) { var messageType = returnMessage.Contains("…"
type textarea "x"
type textarea "if (returnMessage != string.Empty) { var messageType = returnMessage.Contains("…"
type textarea "x"
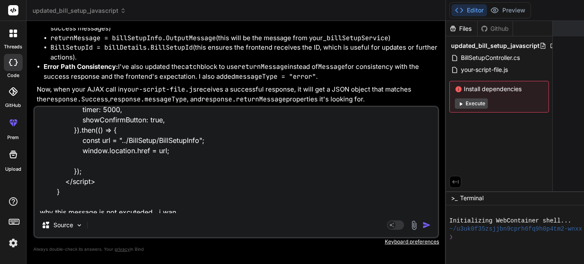
type textarea "if (returnMessage != string.Empty) { var messageType = returnMessage.Contains("…"
type textarea "x"
type textarea "if (returnMessage != string.Empty) { var messageType = returnMessage.Contains("…"
type textarea "x"
type textarea "if (returnMessage != string.Empty) { var messageType = returnMessage.Contains("…"
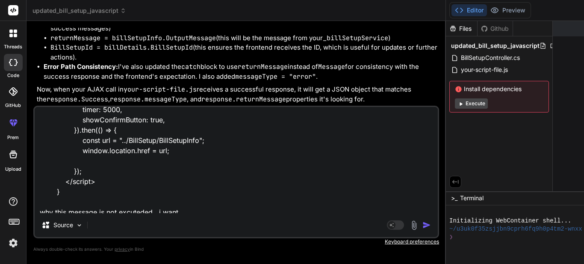
type textarea "x"
type textarea "if (returnMessage != string.Empty) { var messageType = returnMessage.Contains("…"
type textarea "x"
type textarea "if (returnMessage != string.Empty) { var messageType = returnMessage.Contains("…"
type textarea "x"
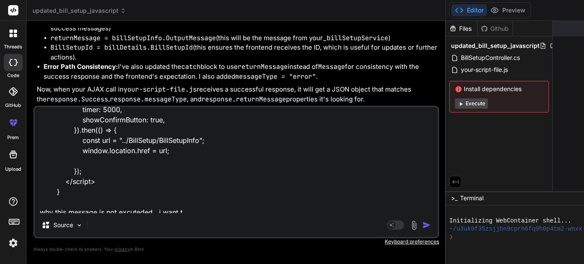
type textarea "if (returnMessage != string.Empty) { var messageType = returnMessage.Contains("…"
type textarea "x"
type textarea "if (returnMessage != string.Empty) { var messageType = returnMessage.Contains("…"
type textarea "x"
type textarea "if (returnMessage != string.Empty) { var messageType = returnMessage.Contains("…"
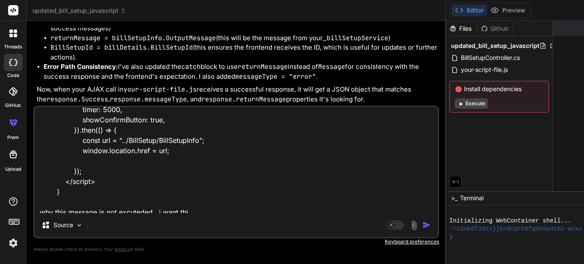
type textarea "x"
type textarea "if (returnMessage != string.Empty) { var messageType = returnMessage.Contains("…"
type textarea "x"
type textarea "if (returnMessage != string.Empty) { var messageType = returnMessage.Contains("…"
type textarea "x"
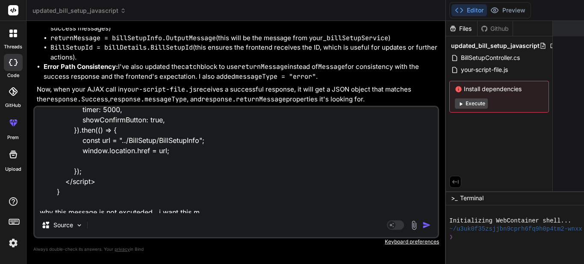
type textarea "if (returnMessage != string.Empty) { var messageType = returnMessage.Contains("…"
type textarea "x"
type textarea "if (returnMessage != string.Empty) { var messageType = returnMessage.Contains("…"
type textarea "x"
type textarea "if (returnMessage != string.Empty) { var messageType = returnMessage.Contains("…"
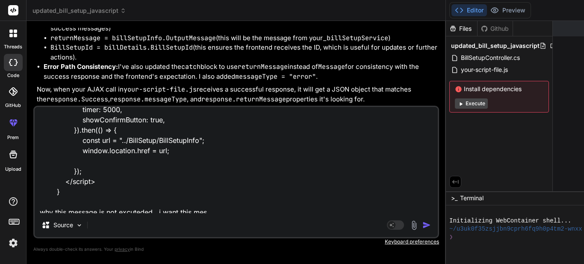
type textarea "x"
type textarea "if (returnMessage != string.Empty) { var messageType = returnMessage.Contains("…"
type textarea "x"
type textarea "if (returnMessage != string.Empty) { var messageType = returnMessage.Contains("…"
type textarea "x"
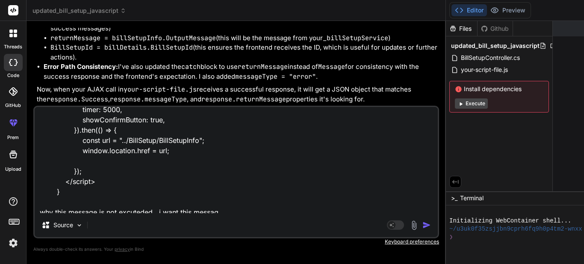
type textarea "if (returnMessage != string.Empty) { var messageType = returnMessage.Contains("…"
type textarea "x"
type textarea "if (returnMessage != string.Empty) { var messageType = returnMessage.Contains("…"
type textarea "x"
type textarea "if (returnMessage != string.Empty) { var messageType = returnMessage.Contains("…"
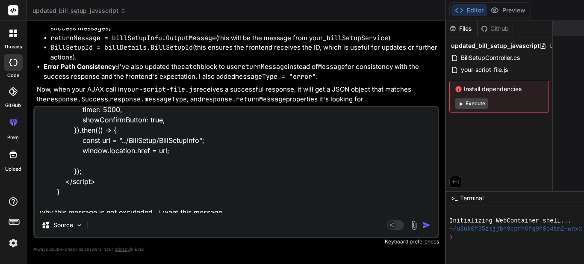
type textarea "x"
type textarea "if (returnMessage != string.Empty) { var messageType = returnMessage.Contains("…"
type textarea "x"
type textarea "if (returnMessage != string.Empty) { var messageType = returnMessage.Contains("…"
type textarea "x"
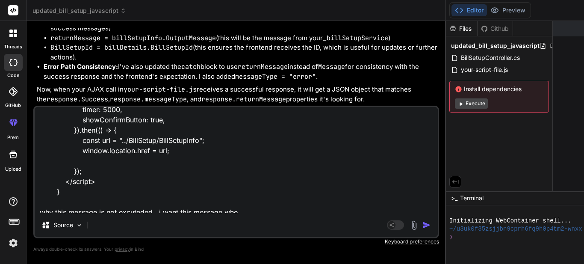
type textarea "if (returnMessage != string.Empty) { var messageType = returnMessage.Contains("…"
type textarea "x"
type textarea "if (returnMessage != string.Empty) { var messageType = returnMessage.Contains("…"
type textarea "x"
type textarea "if (returnMessage != string.Empty) { var messageType = returnMessage.Contains("…"
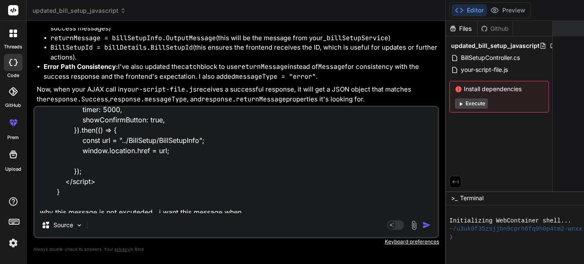
type textarea "x"
type textarea "if (returnMessage != string.Empty) { var messageType = returnMessage.Contains("…"
type textarea "x"
type textarea "if (returnMessage != string.Empty) { var messageType = returnMessage.Contains("…"
type textarea "x"
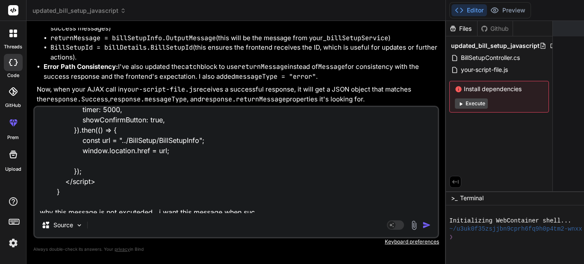
type textarea "if (returnMessage != string.Empty) { var messageType = returnMessage.Contains("…"
type textarea "x"
type textarea "if (returnMessage != string.Empty) { var messageType = returnMessage.Contains("…"
type textarea "x"
type textarea "if (returnMessage != string.Empty) { var messageType = returnMessage.Contains("…"
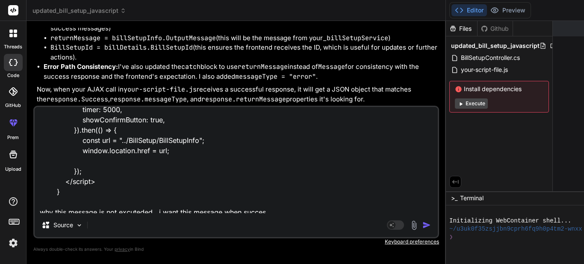
type textarea "x"
type textarea "if (returnMessage != string.Empty) { var messageType = returnMessage.Contains("…"
type textarea "x"
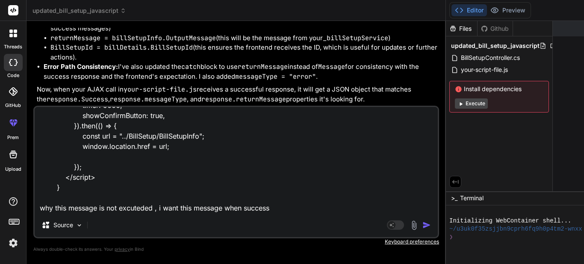
type textarea "if (returnMessage != string.Empty) { var messageType = returnMessage.Contains("…"
type textarea "x"
type textarea "if (returnMessage != string.Empty) { var messageType = returnMessage.Contains("…"
type textarea "x"
type textarea "if (returnMessage != string.Empty) { var messageType = returnMessage.Contains("…"
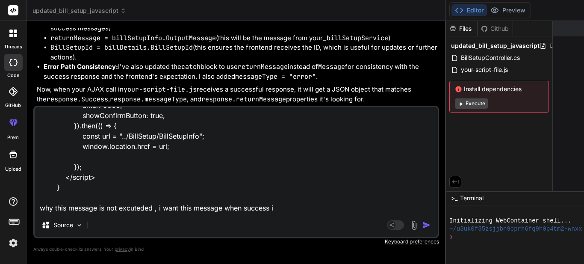
type textarea "x"
type textarea "if (returnMessage != string.Empty) { var messageType = returnMessage.Contains("…"
type textarea "x"
type textarea "if (returnMessage != string.Empty) { var messageType = returnMessage.Contains("…"
type textarea "x"
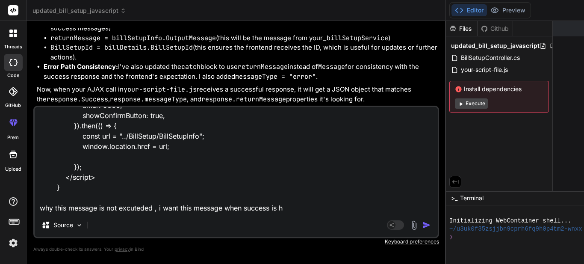
type textarea "if (returnMessage != string.Empty) { var messageType = returnMessage.Contains("…"
type textarea "x"
type textarea "if (returnMessage != string.Empty) { var messageType = returnMessage.Contains("…"
type textarea "x"
type textarea "if (returnMessage != string.Empty) { var messageType = returnMessage.Contains("…"
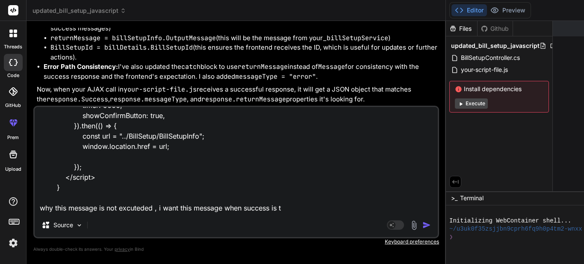
type textarea "x"
type textarea "if (returnMessage != string.Empty) { var messageType = returnMessage.Contains("…"
type textarea "x"
type textarea "if (returnMessage != string.Empty) { var messageType = returnMessage.Contains("…"
type textarea "x"
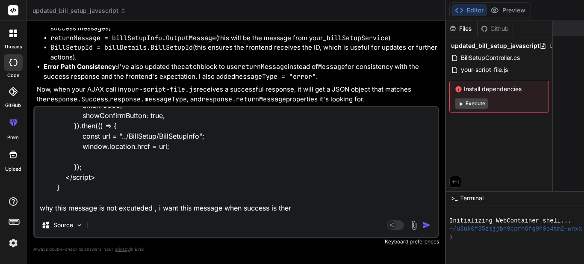
type textarea "if (returnMessage != string.Empty) { var messageType = returnMessage.Contains("…"
type textarea "x"
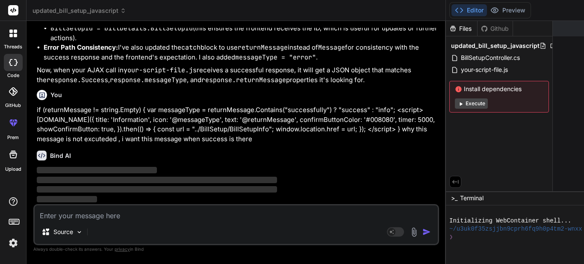
scroll to position [4227, 0]
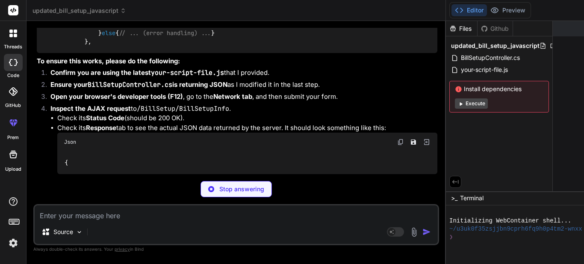
type textarea "x"
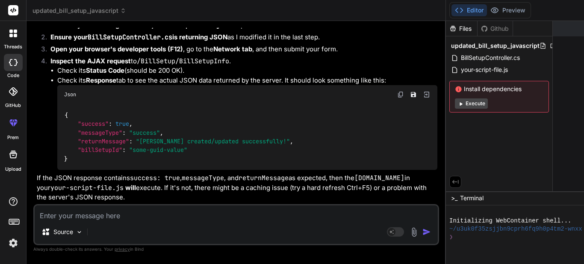
scroll to position [4726, 0]
click at [84, 222] on div "Source Agent Mode. When this toggle is activated, AI automatically makes decisi…" at bounding box center [235, 224] width 405 height 41
click at [84, 215] on textarea at bounding box center [236, 212] width 403 height 15
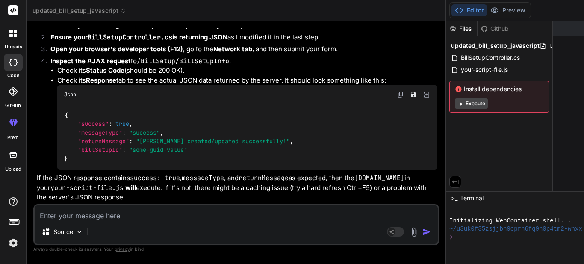
paste textarea "[HttpPost] public async Task<IActionResult> BillSetupInfo([FromForm] BillSetupI…"
type textarea "[HttpPost] public async Task<IActionResult> BillSetupInfo([FromForm] BillSetupI…"
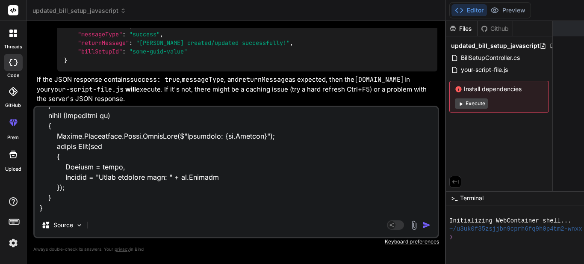
type textarea "x"
type textarea "[HttpPost] public async Task<IActionResult> BillSetupInfo([FromForm] BillSetupI…"
type textarea "x"
type textarea "[HttpPost] public async Task<IActionResult> BillSetupInfo([FromForm] BillSetupI…"
type textarea "x"
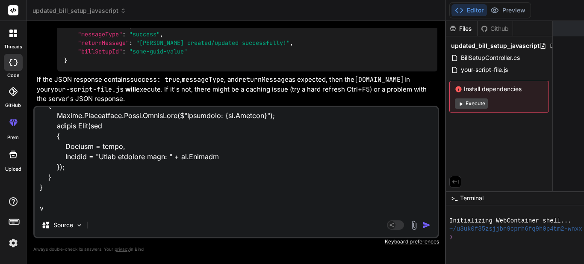
scroll to position [821, 0]
type textarea "[HttpPost] public async Task<IActionResult> BillSetupInfo([FromForm] BillSetupI…"
type textarea "x"
type textarea "[HttpPost] public async Task<IActionResult> BillSetupInfo([FromForm] BillSetupI…"
type textarea "x"
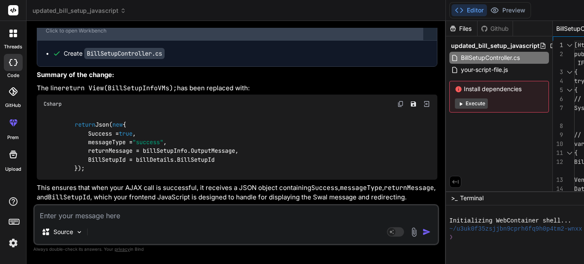
scroll to position [5763, 0]
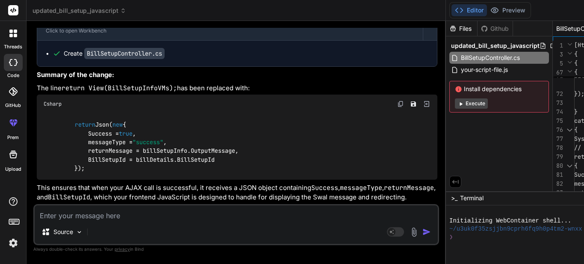
click at [115, 215] on textarea at bounding box center [236, 212] width 403 height 15
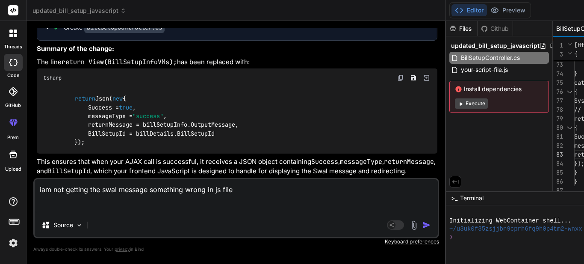
click at [96, 196] on textarea "iam not getting the swal message something wrong in js file" at bounding box center [236, 196] width 403 height 34
paste textarea "$(function () { // Initialize DataTable $("#BillSetupTable").DataTable({ sortin…"
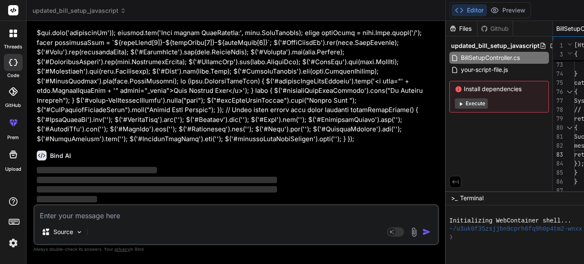
scroll to position [6504, 0]
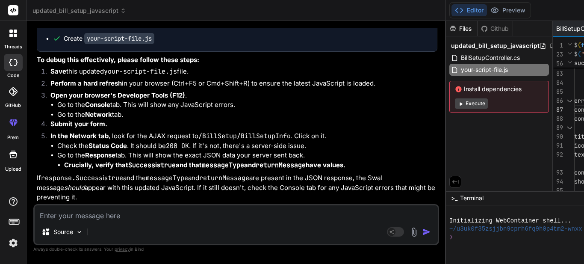
click at [68, 219] on textarea at bounding box center [236, 212] width 403 height 15
paste textarea "$(function () { // Initialize DataTable $("#BillSetupTable").DataTable({ sortin…"
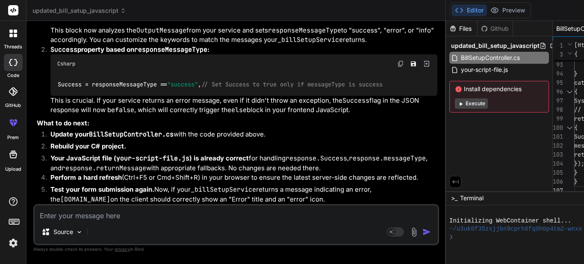
scroll to position [8024, 0]
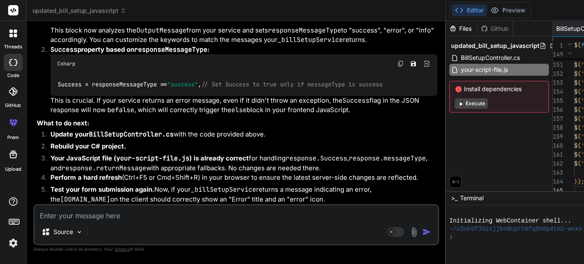
scroll to position [8430, 0]
click at [140, 216] on textarea at bounding box center [236, 212] width 403 height 15
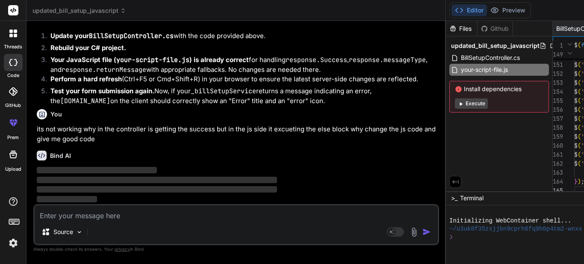
scroll to position [8536, 0]
click at [552, 33] on div "BillSetupController.cs" at bounding box center [592, 28] width 80 height 15
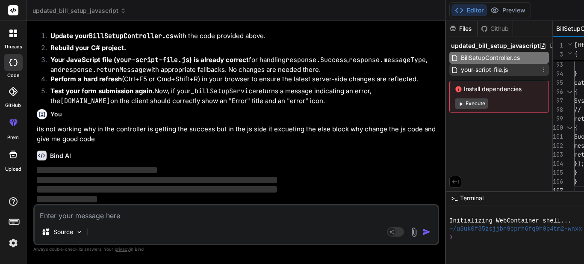
click at [460, 65] on span "your-script-file.js" at bounding box center [484, 70] width 49 height 10
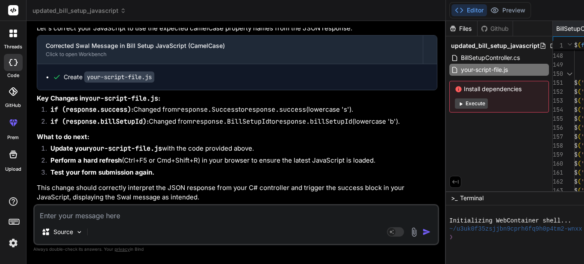
scroll to position [8899, 0]
click at [108, 82] on code "your-script-file.js" at bounding box center [119, 76] width 70 height 11
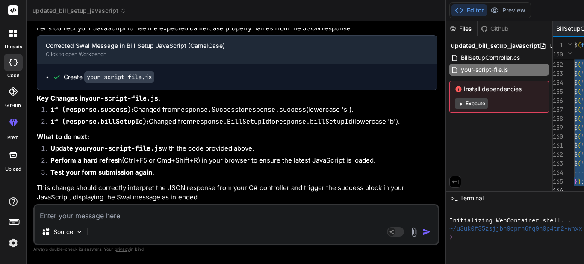
click at [80, 215] on textarea at bounding box center [236, 212] width 403 height 15
paste textarea "$(function () { // Initialize DataTable $("#BillSetupTable").DataTable({ sortin…"
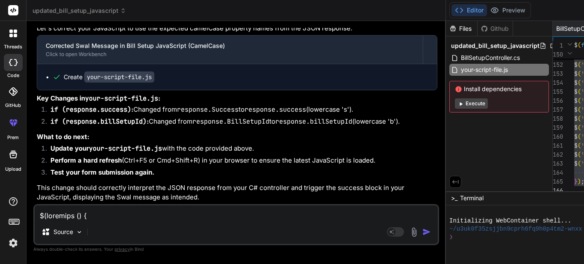
scroll to position [1532, 0]
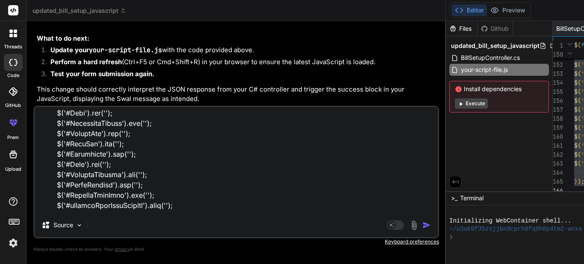
click at [422, 226] on img "button" at bounding box center [426, 224] width 9 height 9
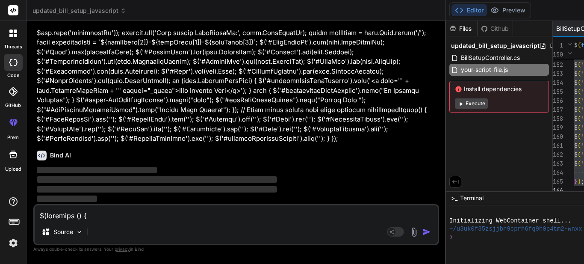
scroll to position [9735, 0]
click at [556, 31] on span "BillSetupController.cs" at bounding box center [585, 28] width 59 height 9
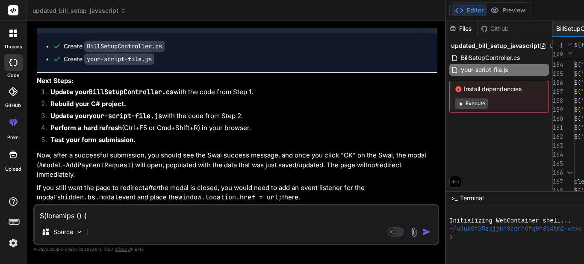
scroll to position [10222, 0]
click at [556, 25] on span "BillSetupController.cs" at bounding box center [585, 28] width 59 height 9
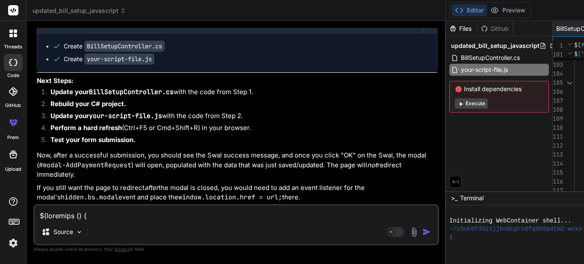
click at [143, 208] on textarea at bounding box center [236, 212] width 403 height 15
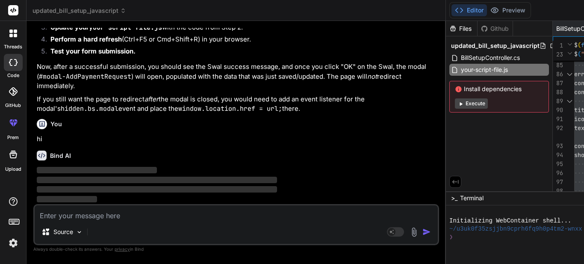
scroll to position [10423, 0]
click at [98, 217] on textarea at bounding box center [236, 212] width 403 height 15
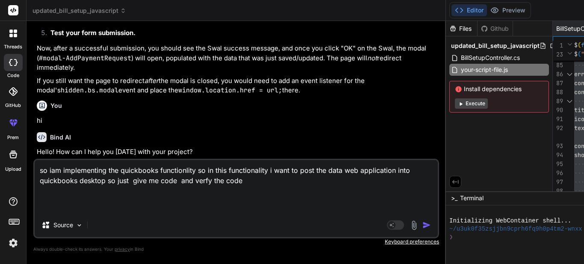
paste textarea "[HttpPost] public IActionResult CreateVendor(CreateVendorInfoModel allVendorDat…"
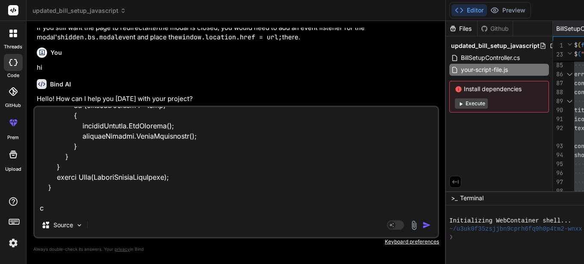
scroll to position [494, 0]
click at [126, 210] on textarea at bounding box center [236, 160] width 403 height 106
paste textarea "$(document).ready(function () { $('#btnCreateVendorInQuickBooks').on('click', f…"
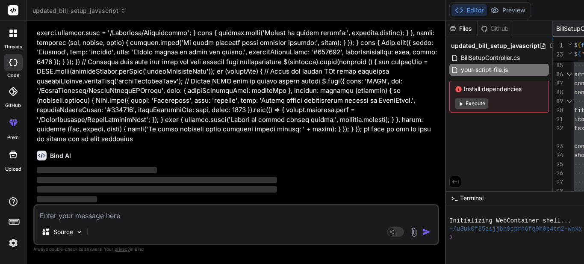
scroll to position [10573, 0]
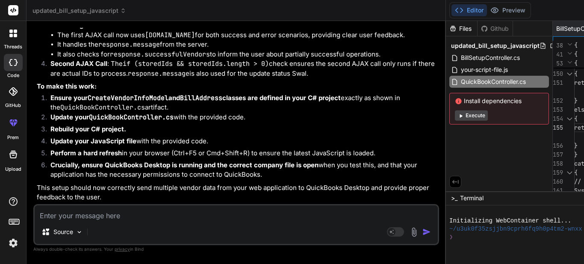
drag, startPoint x: 37, startPoint y: 50, endPoint x: 209, endPoint y: 106, distance: 180.8
copy p "so iam implementing the quickbooks functionlity so in this functionality i want…"
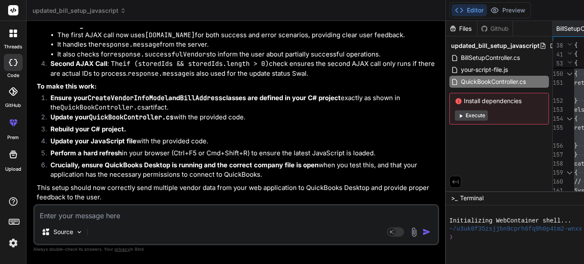
click at [145, 212] on textarea at bounding box center [236, 212] width 403 height 15
paste textarea "$('#btnCreateVendorInQuickBooks').on('click', function () { var selectedVendors…"
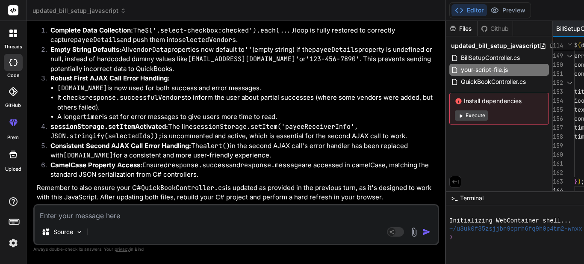
scroll to position [12992, 0]
click at [460, 65] on span "your-script-file.js" at bounding box center [484, 70] width 49 height 10
